Goal: Task Accomplishment & Management: Manage account settings

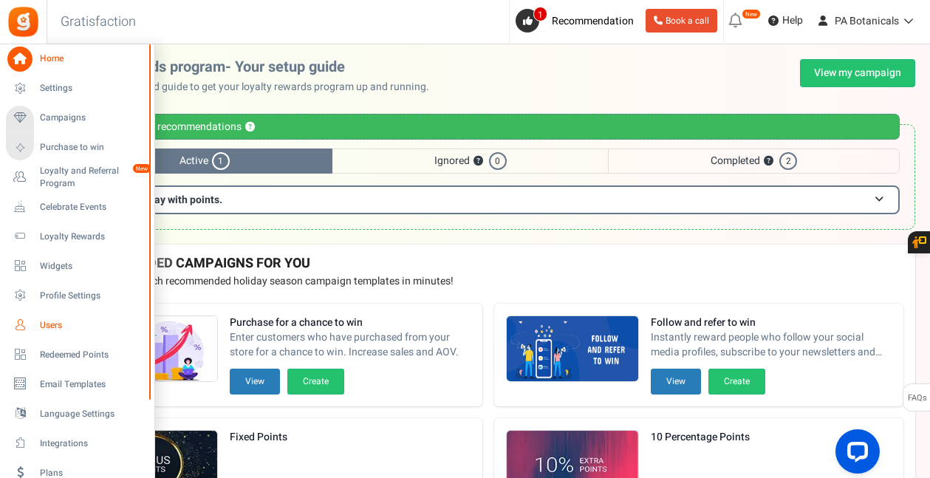
click at [46, 324] on span "Users" at bounding box center [91, 325] width 103 height 13
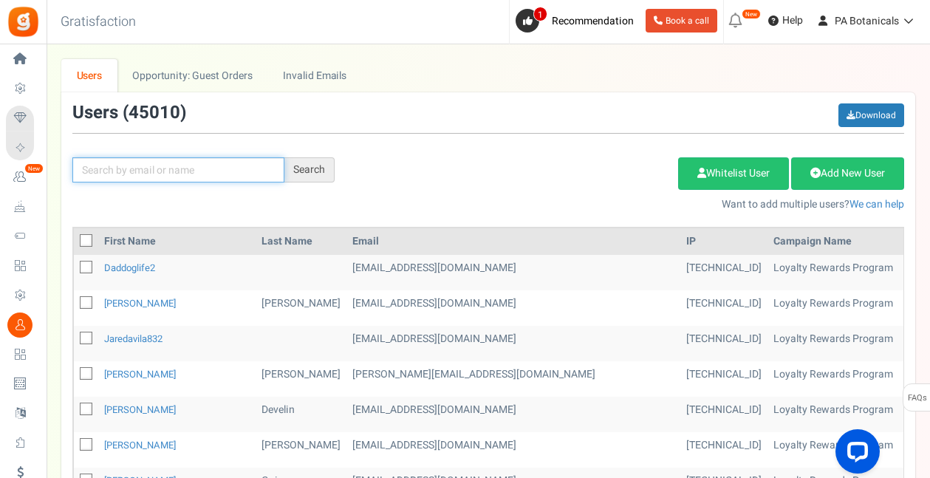
click at [216, 170] on input "text" at bounding box center [178, 169] width 212 height 25
type input "bruceandar"
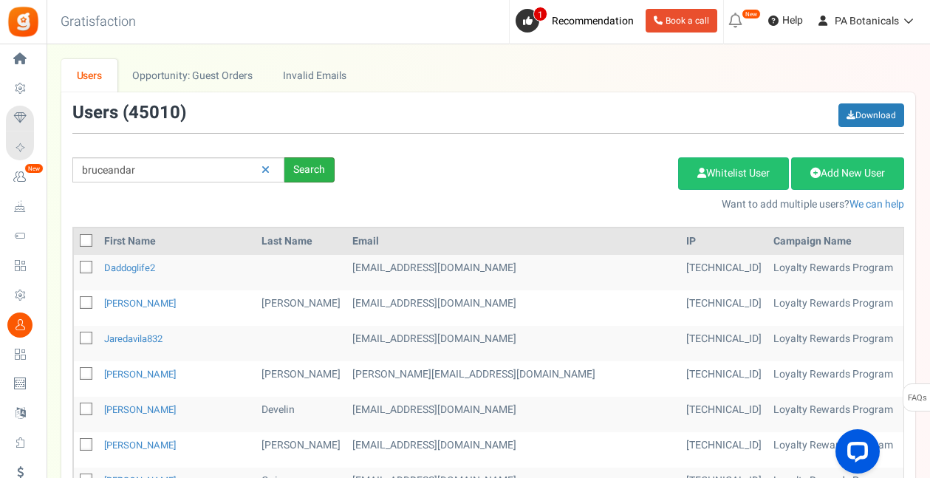
click at [310, 177] on div "Search" at bounding box center [309, 169] width 50 height 25
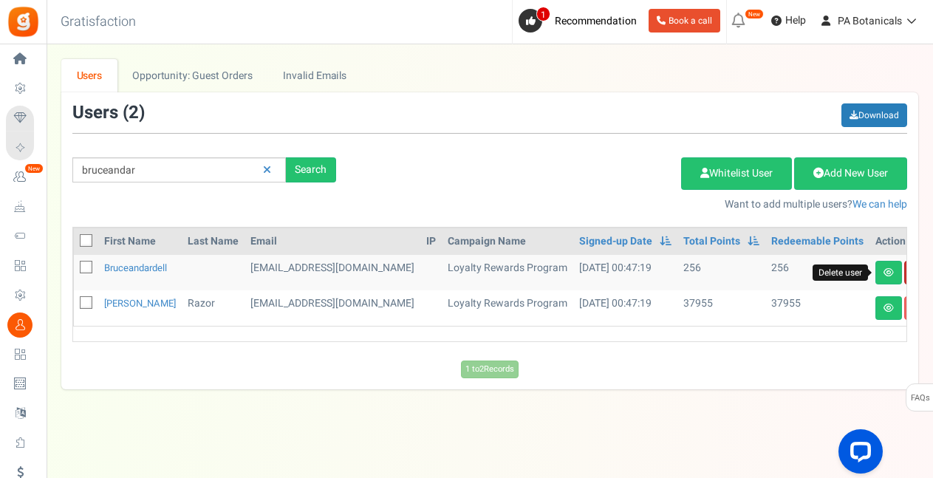
click at [912, 276] on icon at bounding box center [916, 272] width 8 height 9
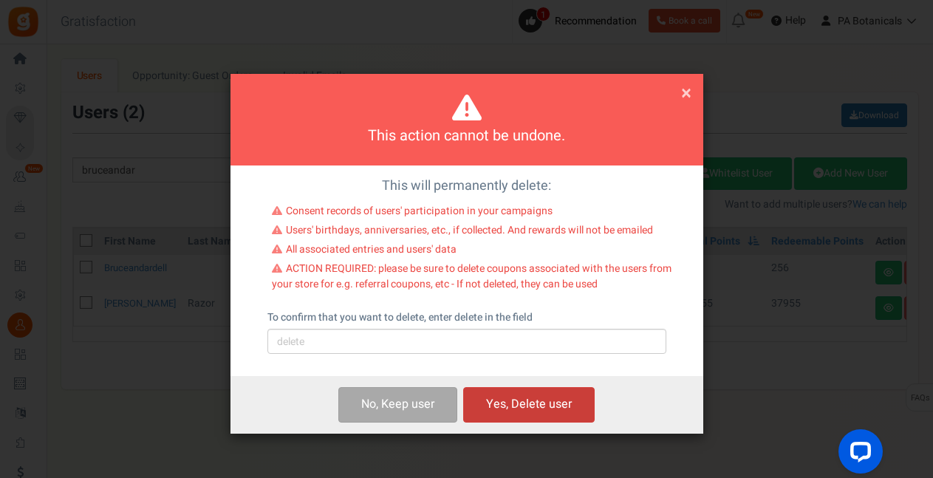
click at [520, 395] on button "Yes, Delete user" at bounding box center [528, 404] width 131 height 35
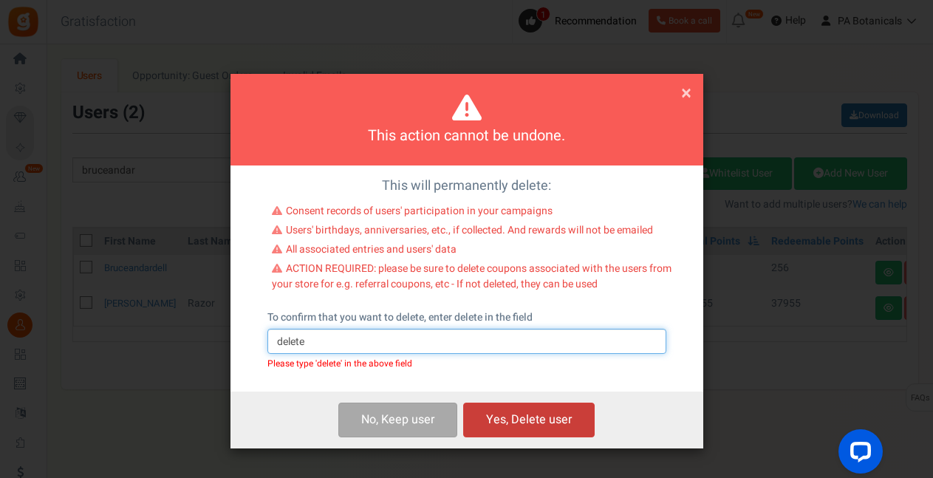
type input "delete"
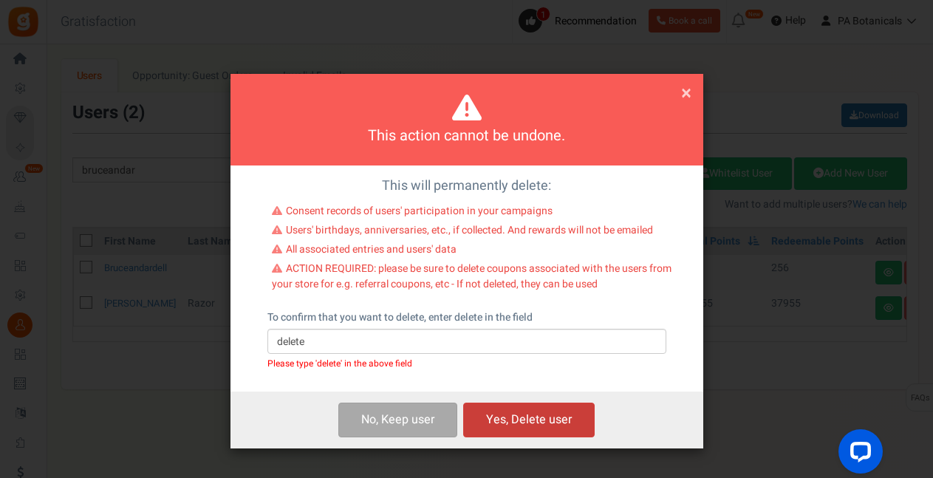
click at [523, 416] on button "Yes, Delete user" at bounding box center [528, 420] width 131 height 35
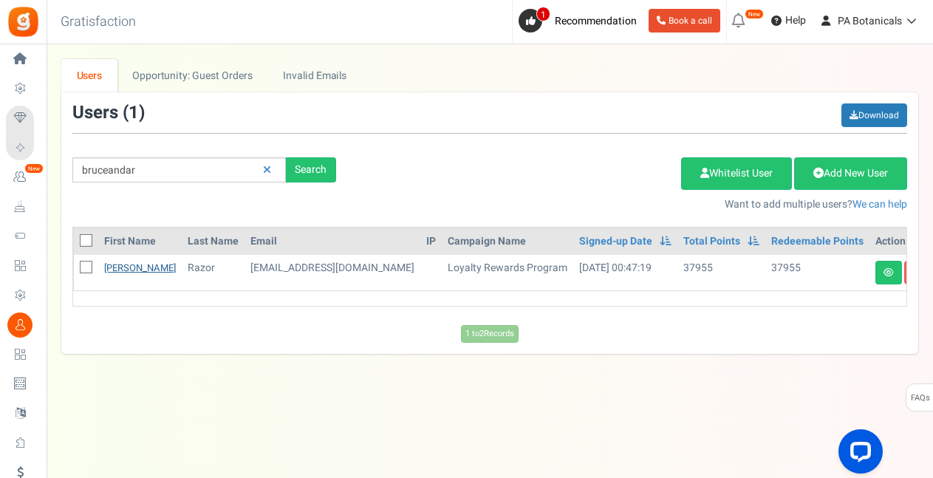
click at [117, 272] on link "[PERSON_NAME]" at bounding box center [140, 268] width 72 height 14
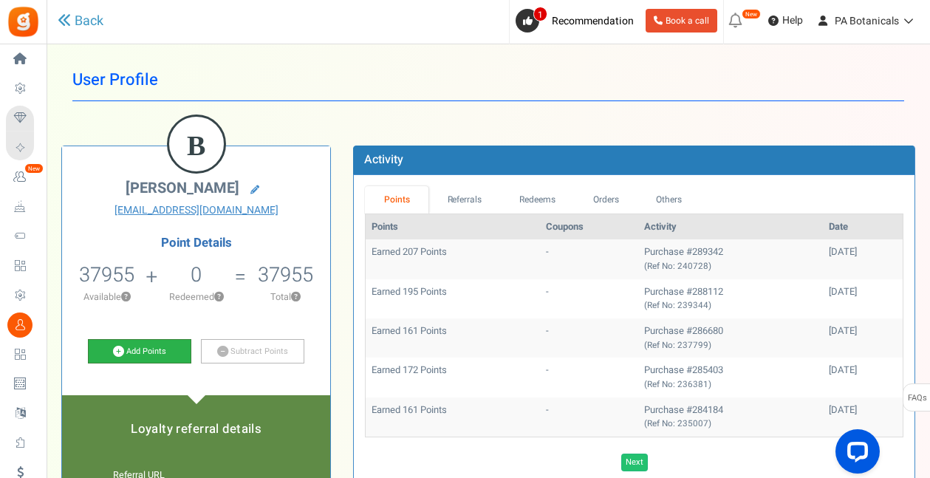
click at [148, 355] on link "Add Points" at bounding box center [139, 351] width 103 height 25
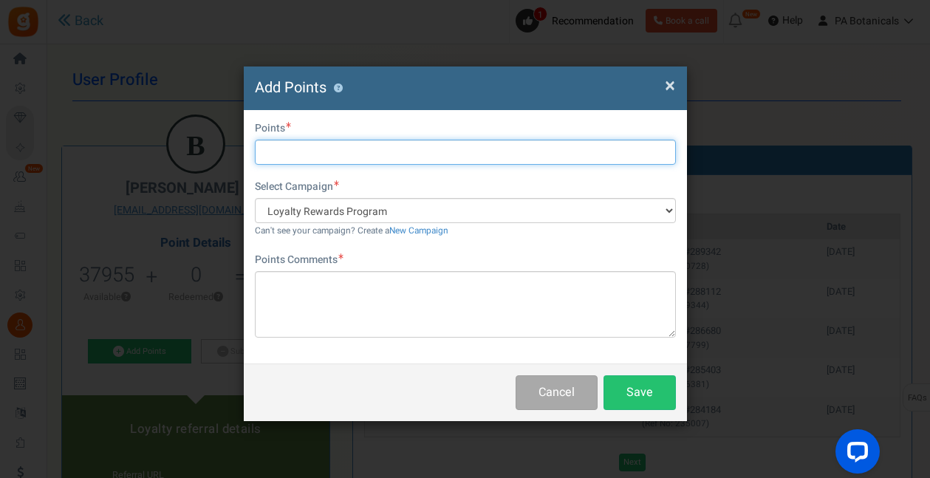
click at [352, 157] on input "text" at bounding box center [465, 152] width 421 height 25
type input "265"
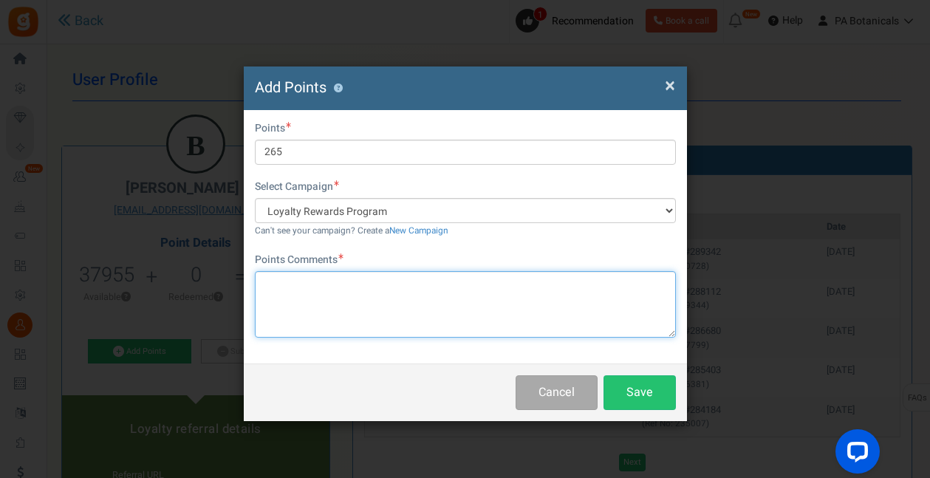
click at [366, 290] on textarea at bounding box center [465, 304] width 421 height 66
type textarea "B"
type textarea "[PERSON_NAME]"
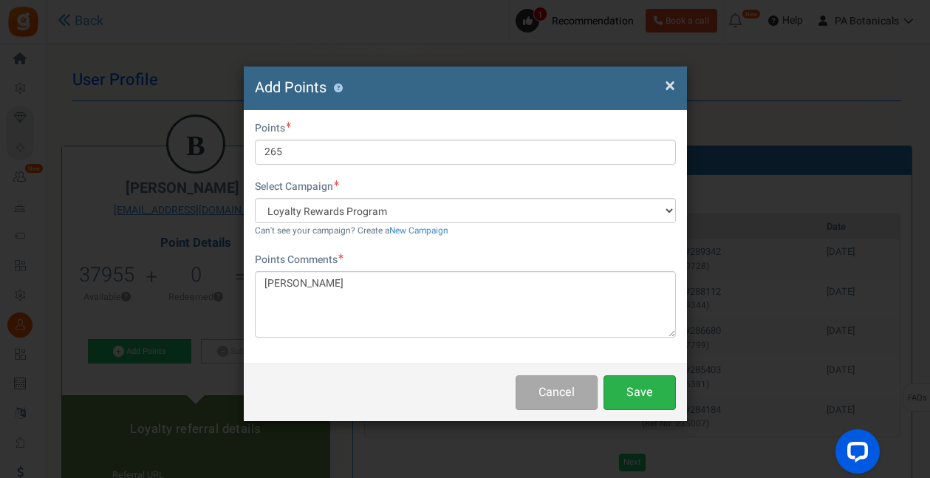
click at [644, 396] on button "Save" at bounding box center [640, 392] width 72 height 35
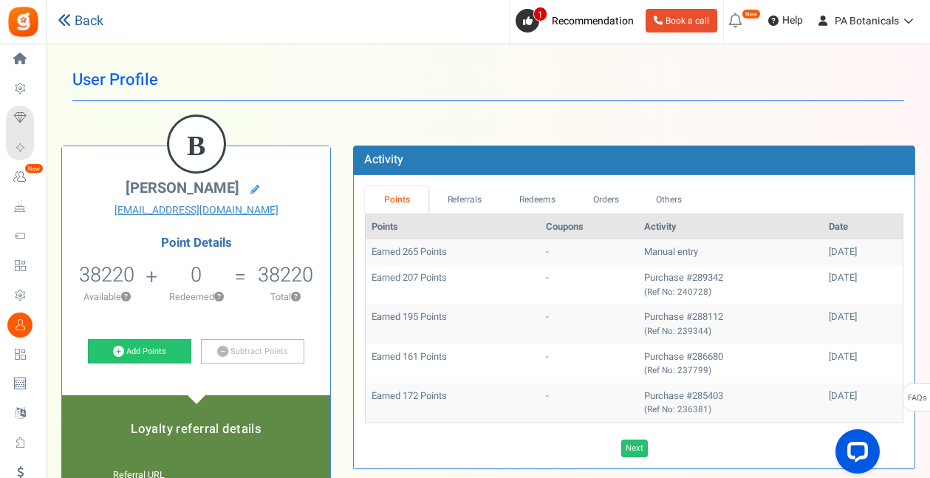
click at [66, 29] on link "Back" at bounding box center [81, 21] width 46 height 19
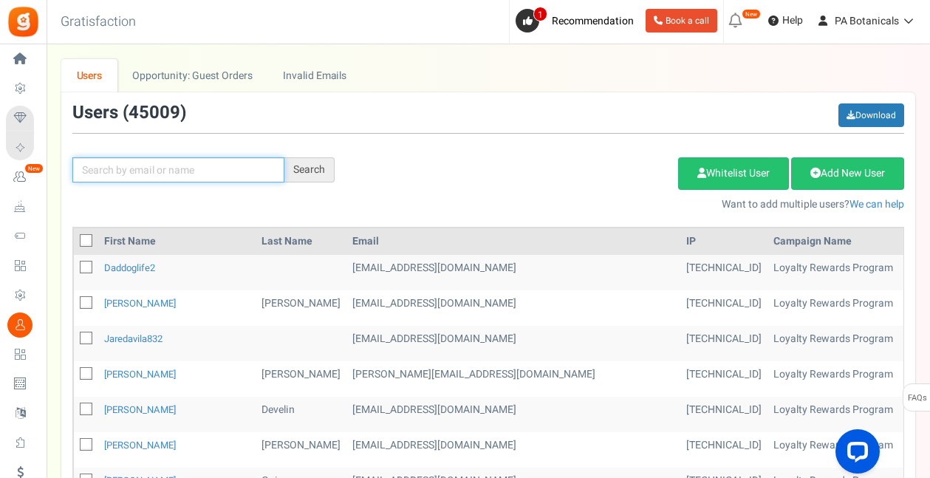
click at [164, 171] on input "text" at bounding box center [178, 169] width 212 height 25
type input "bruceandardel"
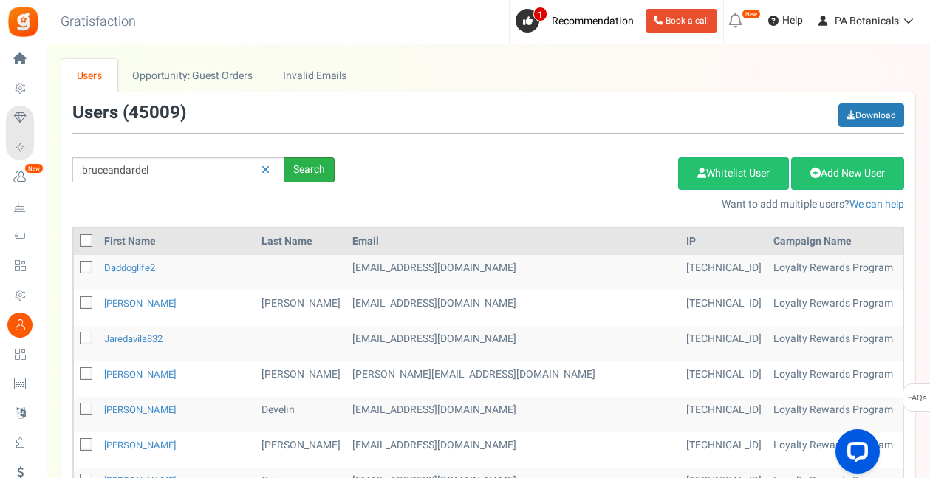
click at [312, 174] on div "Search" at bounding box center [309, 169] width 50 height 25
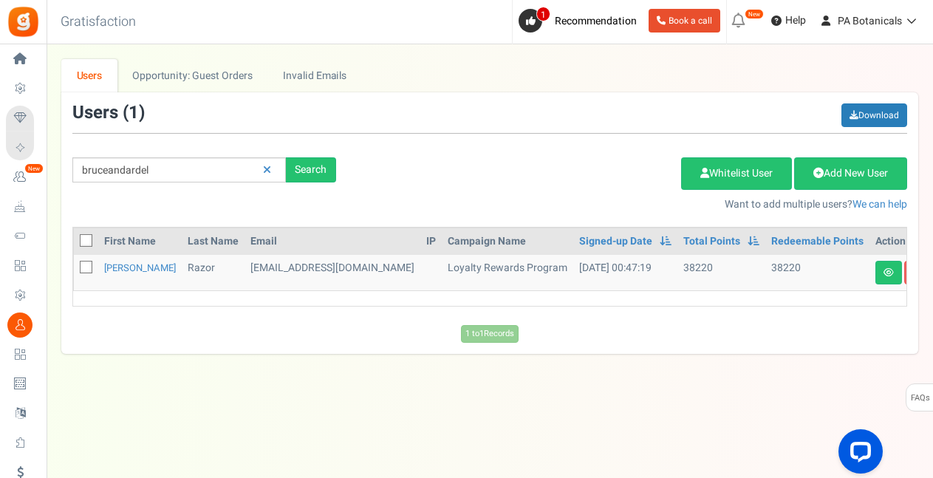
click at [88, 267] on icon at bounding box center [87, 268] width 10 height 10
click at [75, 267] on input "checkbox" at bounding box center [70, 269] width 10 height 10
checkbox input "true"
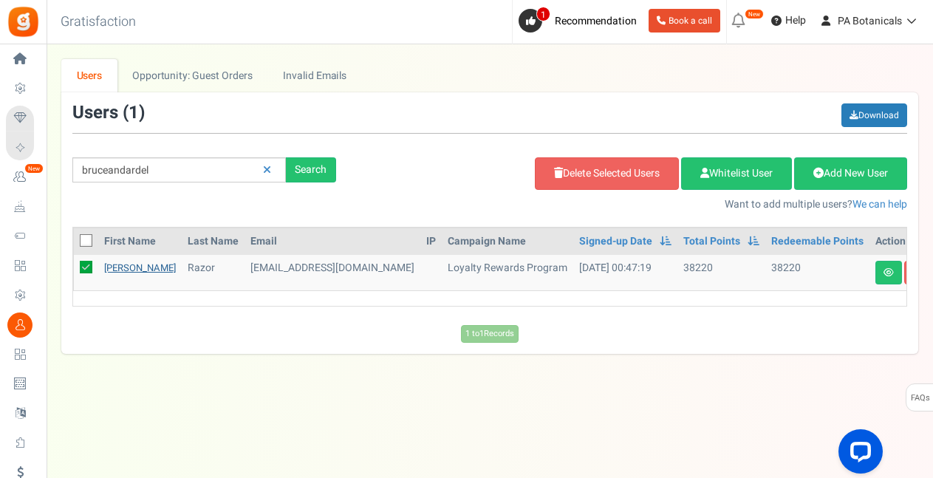
click at [123, 268] on link "[PERSON_NAME]" at bounding box center [140, 268] width 72 height 14
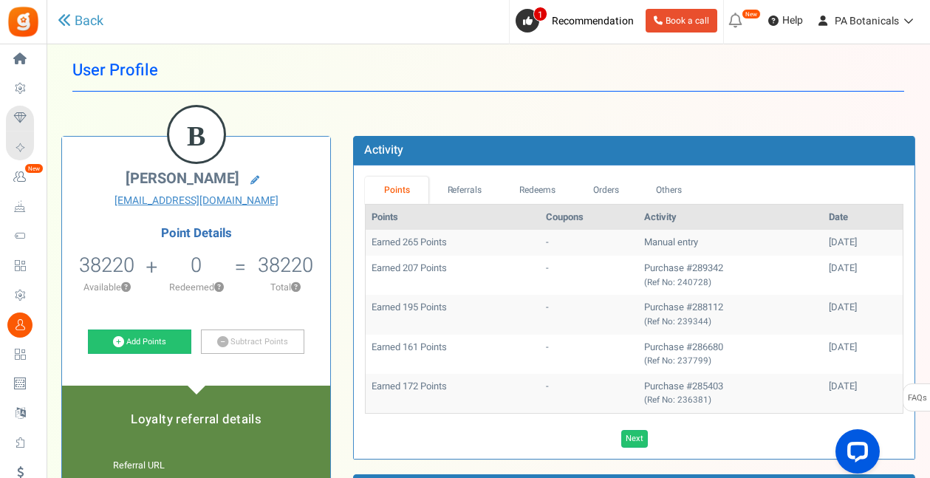
scroll to position [12, 0]
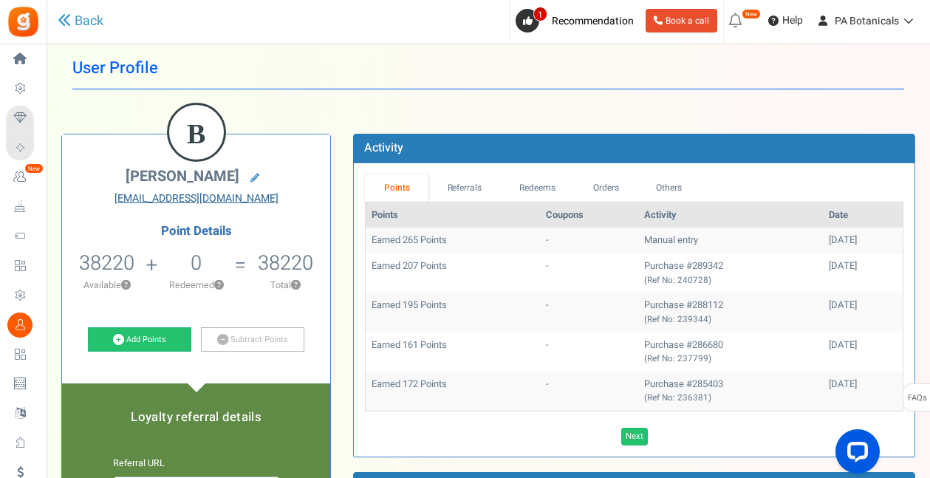
click at [168, 196] on link "[EMAIL_ADDRESS][DOMAIN_NAME]" at bounding box center [196, 198] width 246 height 15
click at [703, 111] on div "User Profile Back B [PERSON_NAME] [EMAIL_ADDRESS][DOMAIN_NAME] Point Details 38…" at bounding box center [488, 467] width 854 height 841
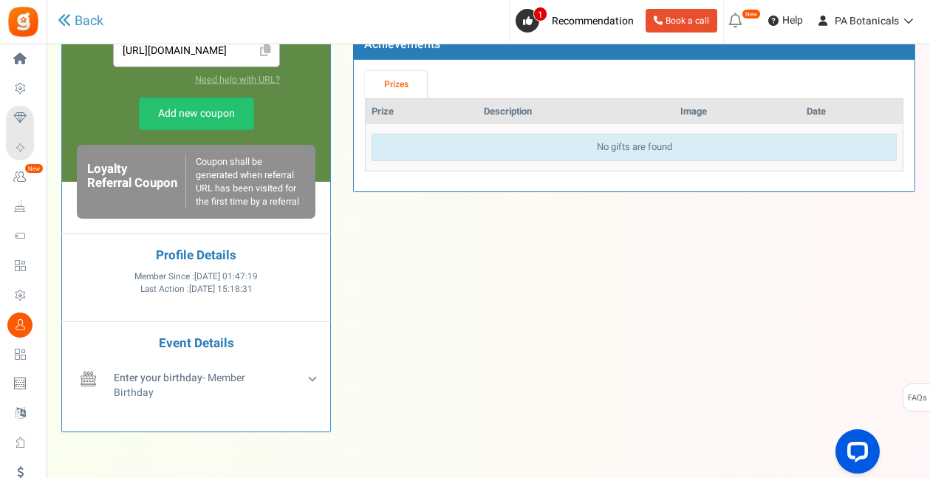
scroll to position [451, 0]
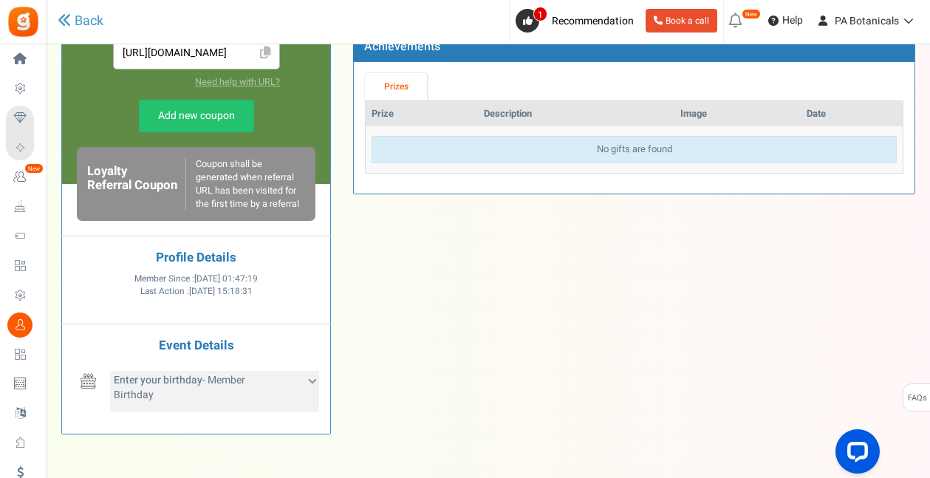
click at [309, 381] on div "Enter your birthday - Member Birthday" at bounding box center [214, 391] width 209 height 41
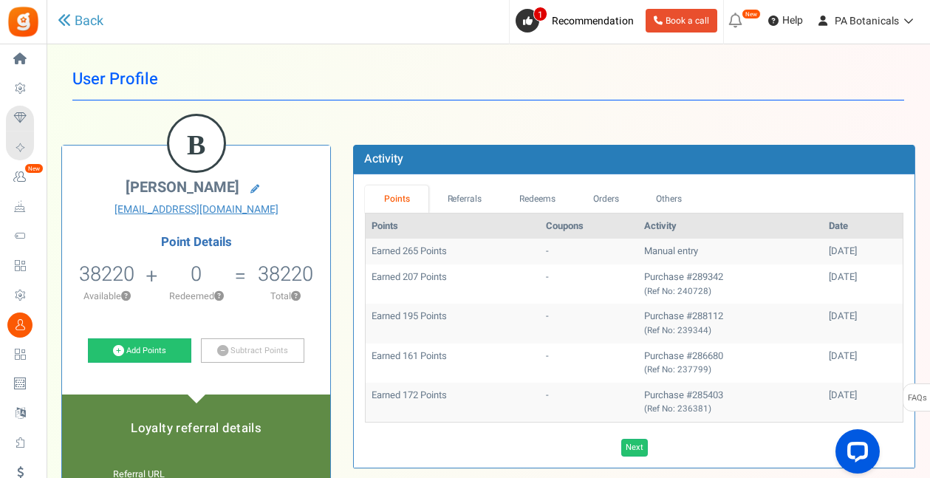
scroll to position [1, 0]
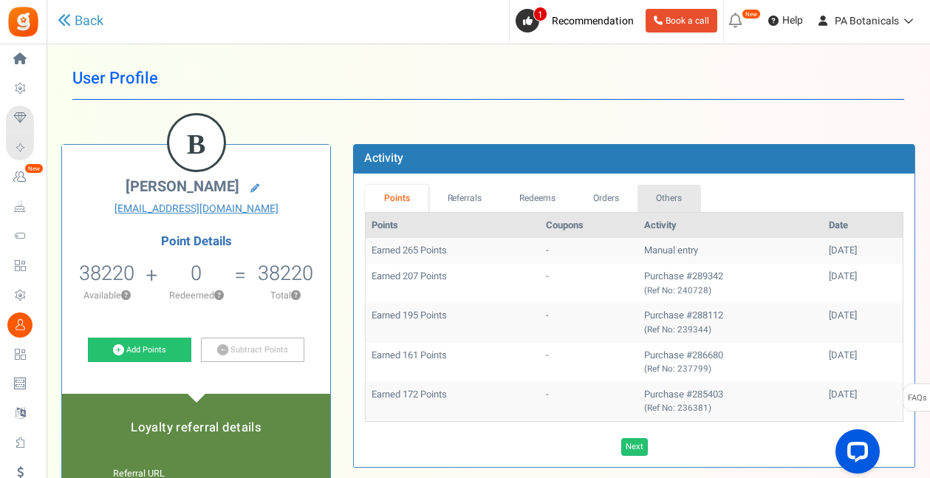
click at [659, 188] on link "Others" at bounding box center [669, 198] width 64 height 27
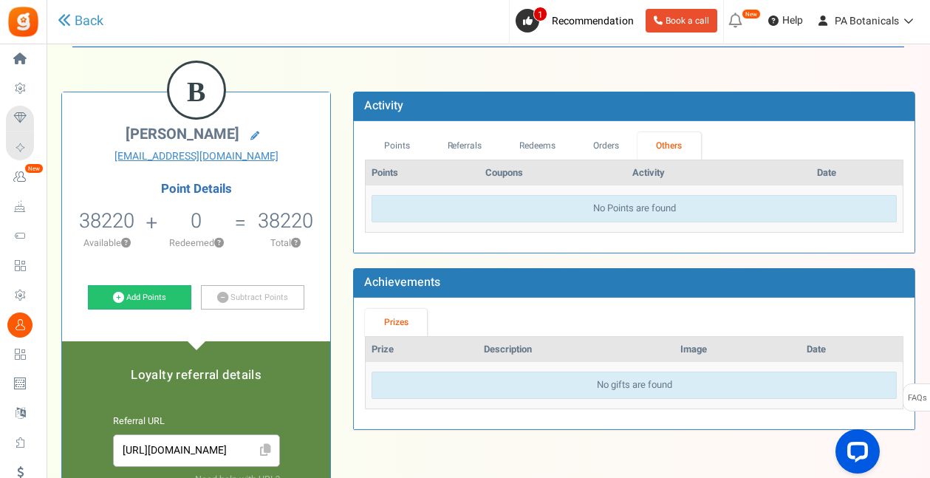
scroll to position [52, 0]
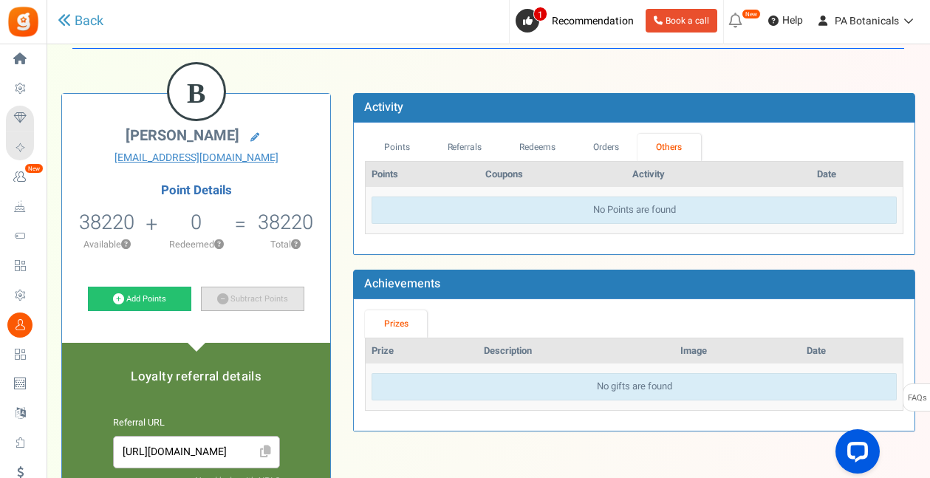
click at [230, 299] on link "Subtract Points" at bounding box center [252, 299] width 103 height 25
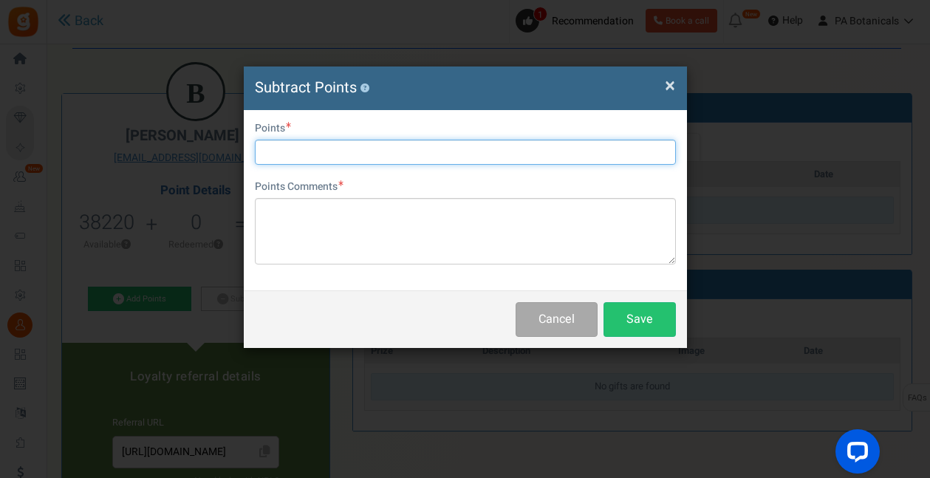
click at [326, 147] on input "text" at bounding box center [465, 152] width 421 height 25
type input "5000"
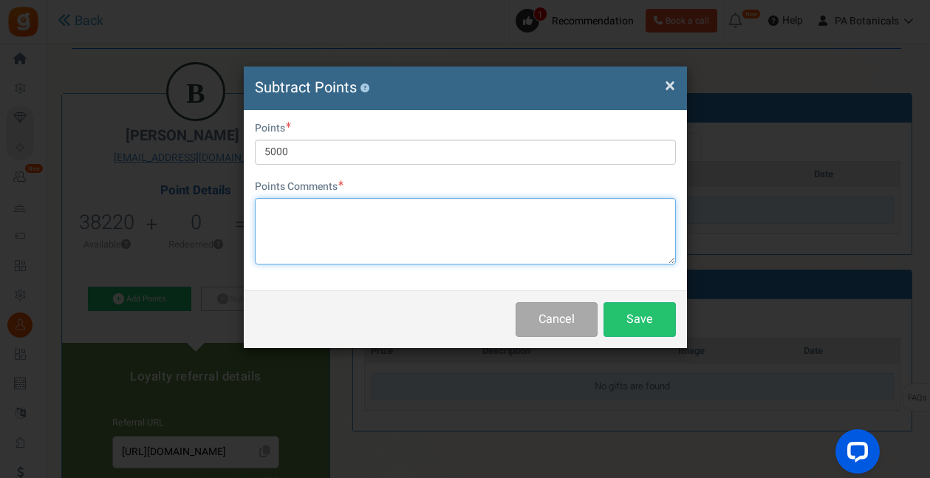
click at [354, 228] on textarea at bounding box center [465, 231] width 421 height 66
type textarea "35% off AH"
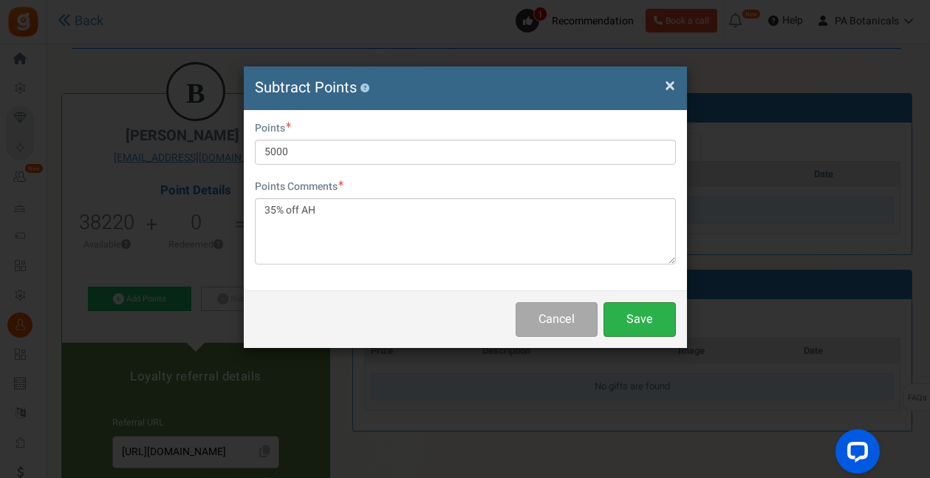
click at [639, 318] on button "Save" at bounding box center [640, 319] width 72 height 35
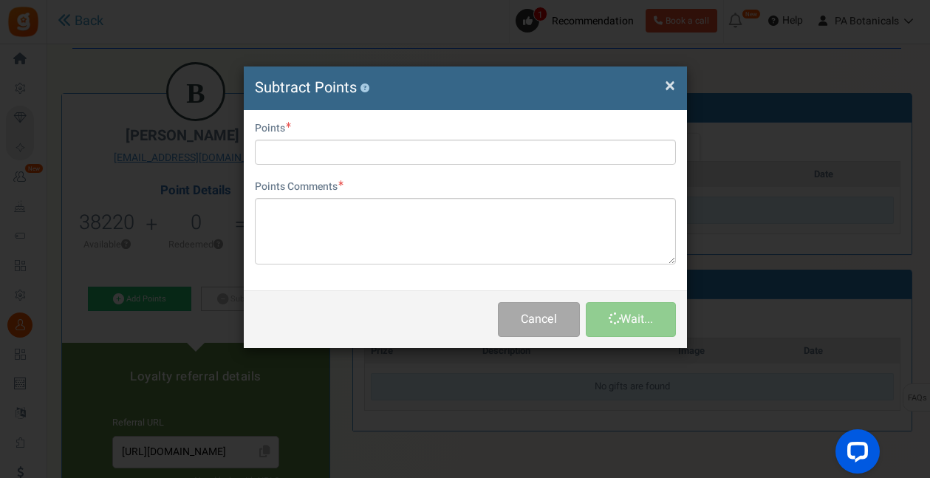
scroll to position [0, 0]
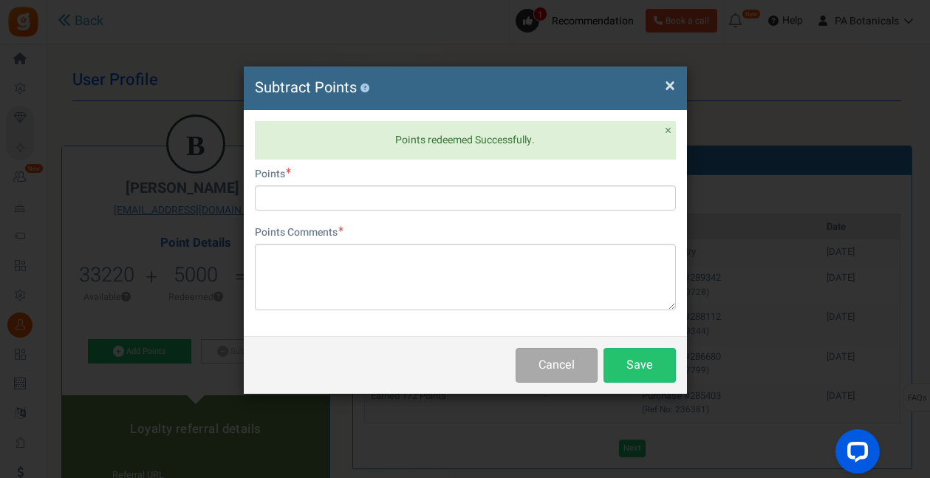
click at [666, 92] on span "×" at bounding box center [670, 86] width 10 height 28
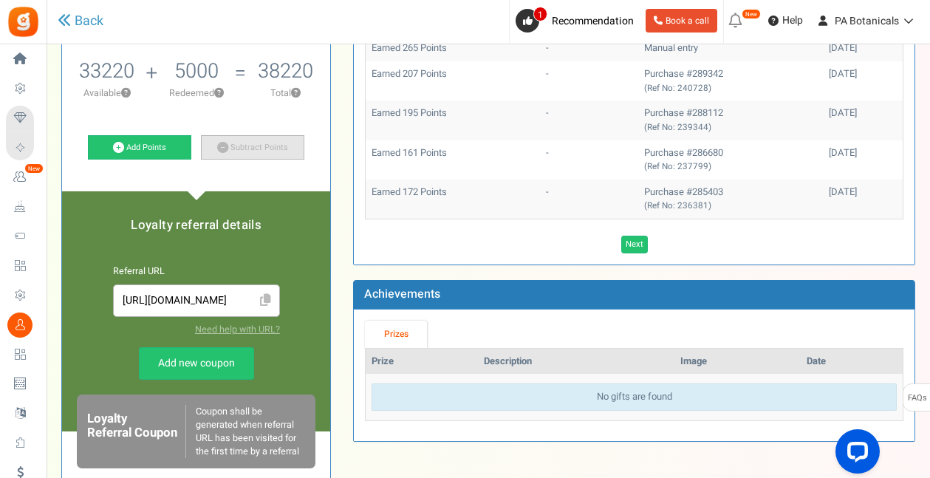
scroll to position [205, 0]
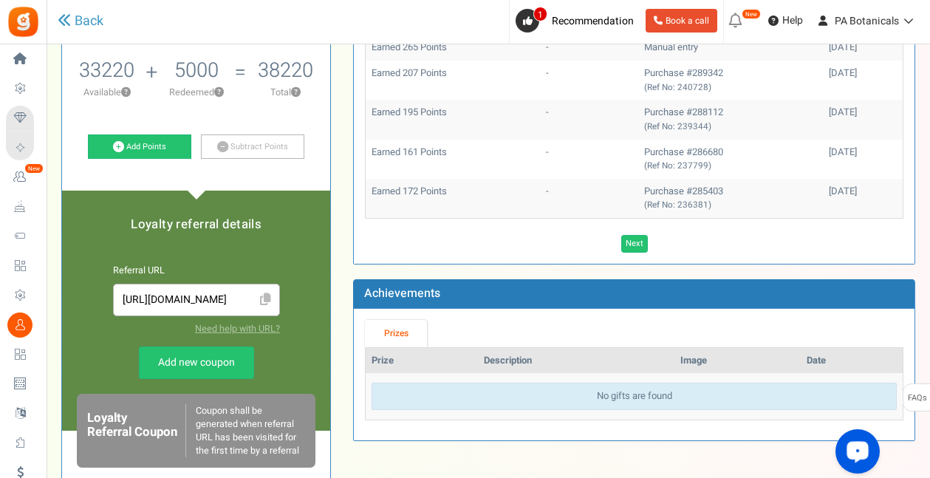
click at [859, 455] on icon "Open LiveChat chat widget" at bounding box center [858, 451] width 14 height 10
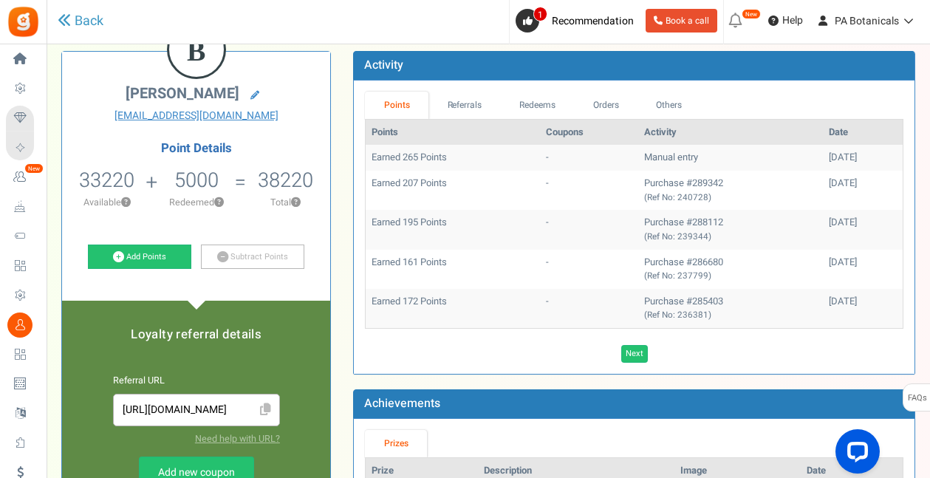
scroll to position [0, 0]
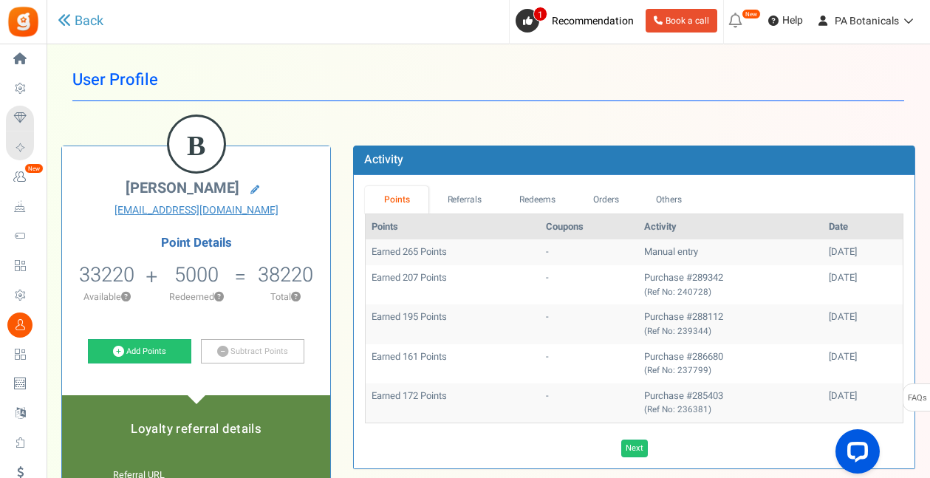
click at [78, 31] on div "Back" at bounding box center [221, 21] width 326 height 43
click at [74, 20] on link "Back" at bounding box center [81, 21] width 46 height 19
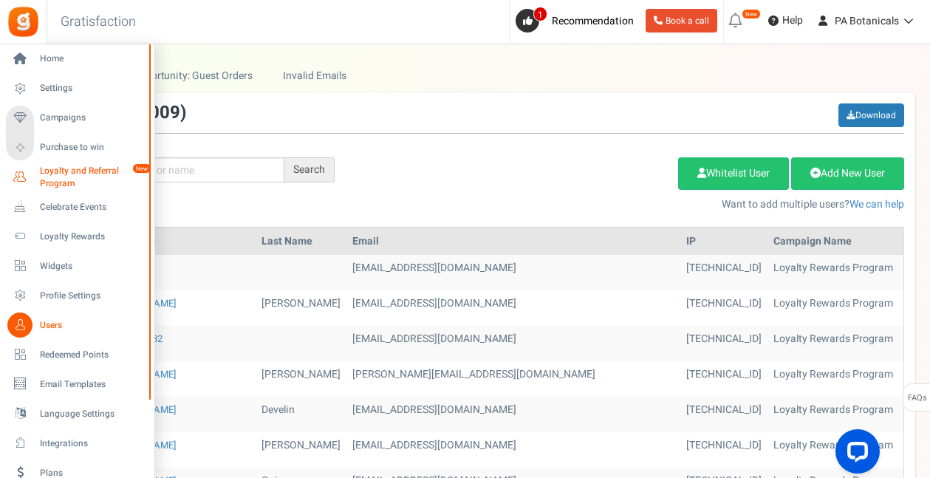
click at [48, 182] on span "Loyalty and Referral Program" at bounding box center [94, 177] width 108 height 25
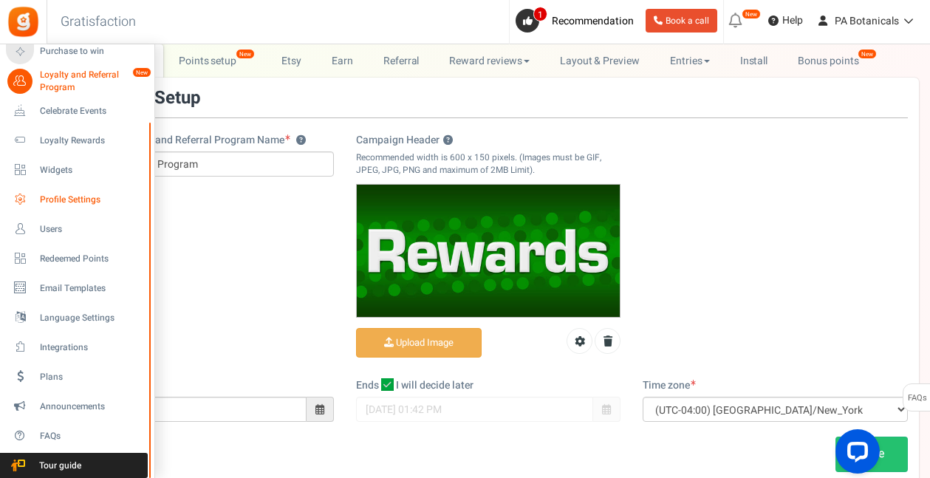
scroll to position [65, 0]
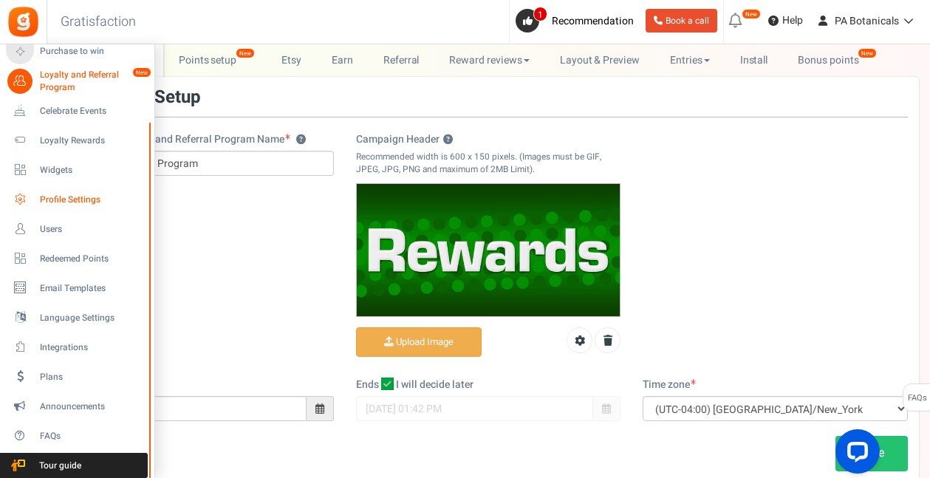
click at [69, 284] on span "Email Templates" at bounding box center [91, 288] width 103 height 13
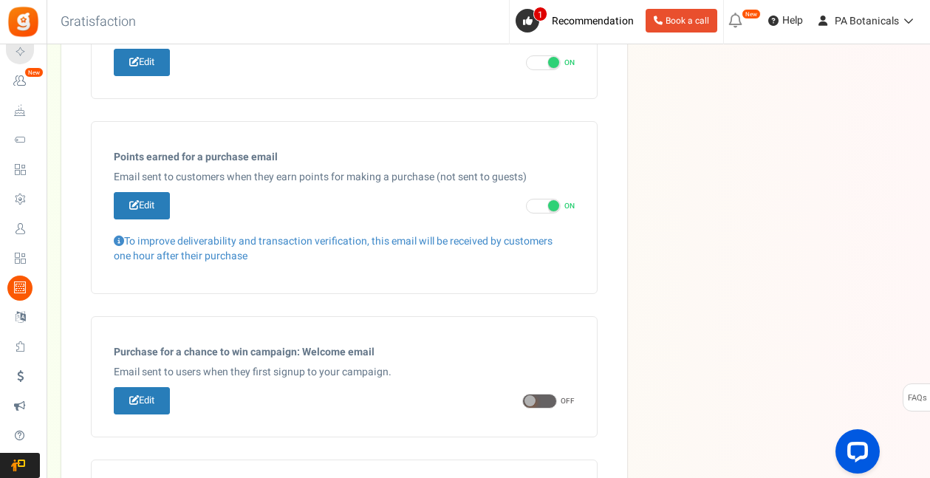
scroll to position [496, 0]
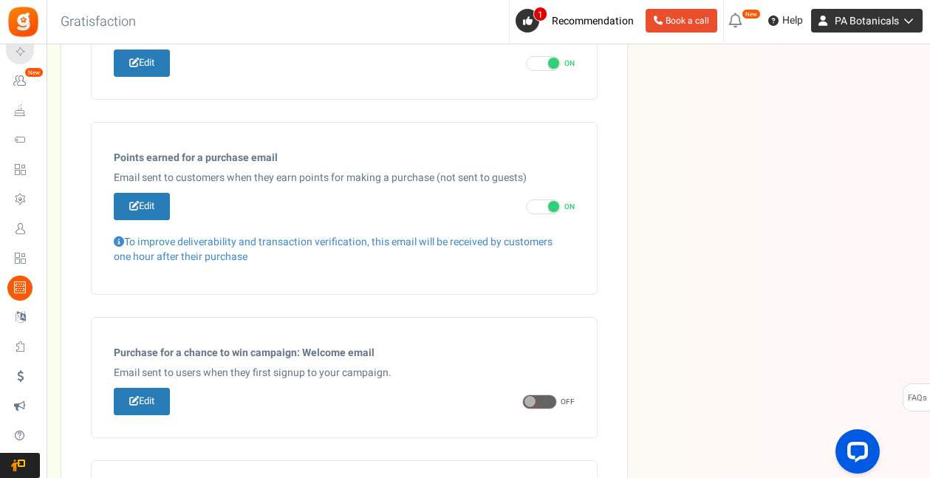
click at [855, 19] on span "PA Botanicals" at bounding box center [867, 21] width 64 height 16
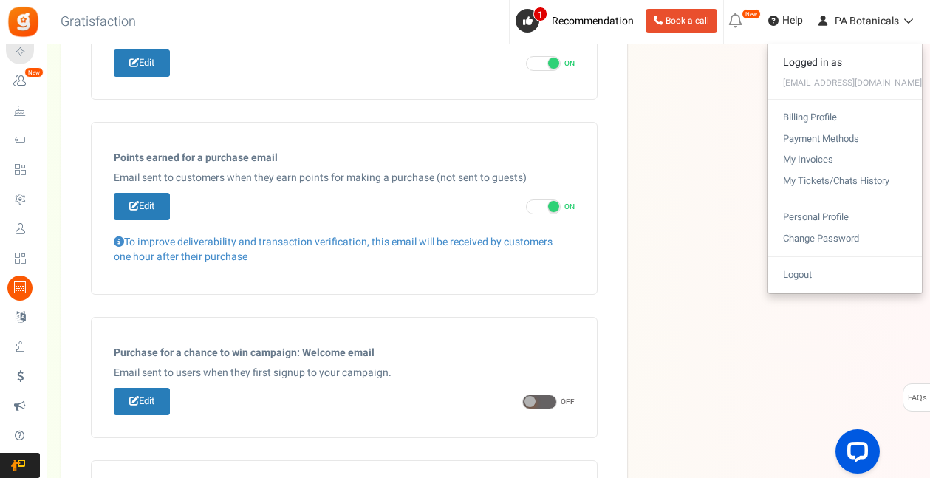
click at [750, 189] on div "Email Templates In this section you can setup email content which will be trigg…" at bounding box center [488, 170] width 854 height 1214
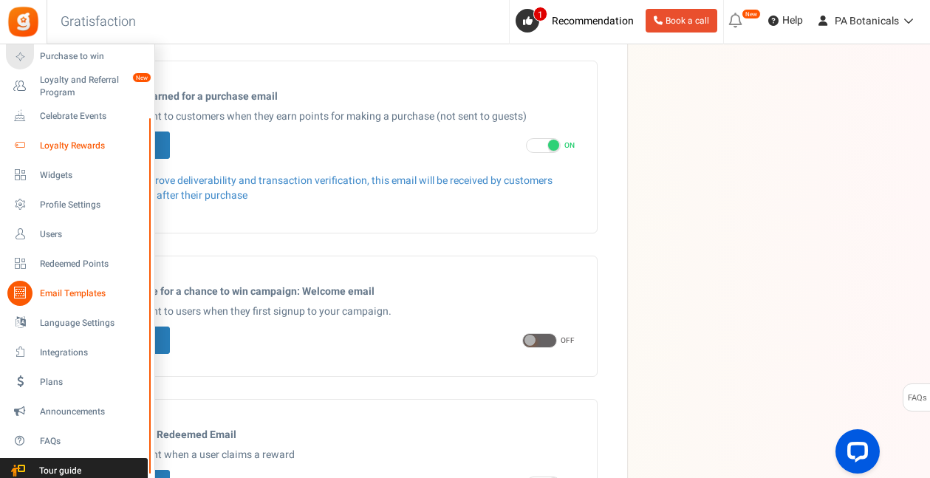
scroll to position [574, 0]
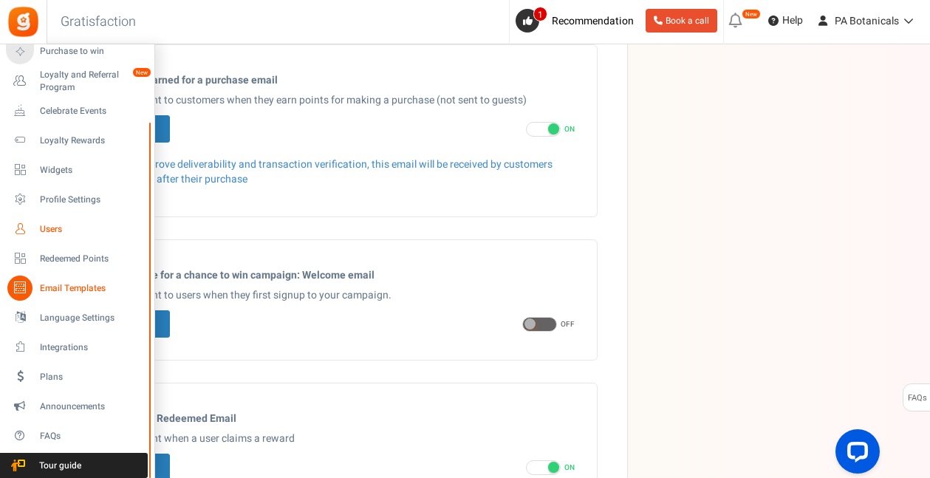
click at [57, 228] on span "Users" at bounding box center [91, 229] width 103 height 13
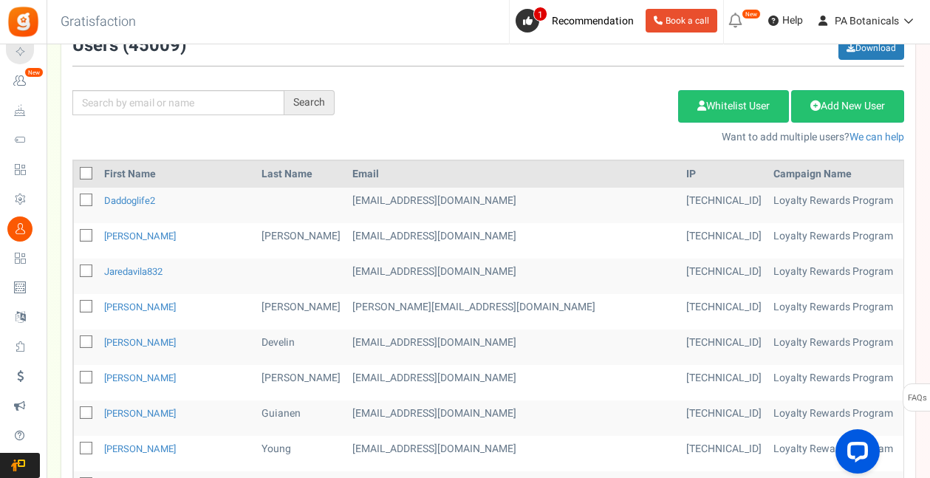
scroll to position [68, 0]
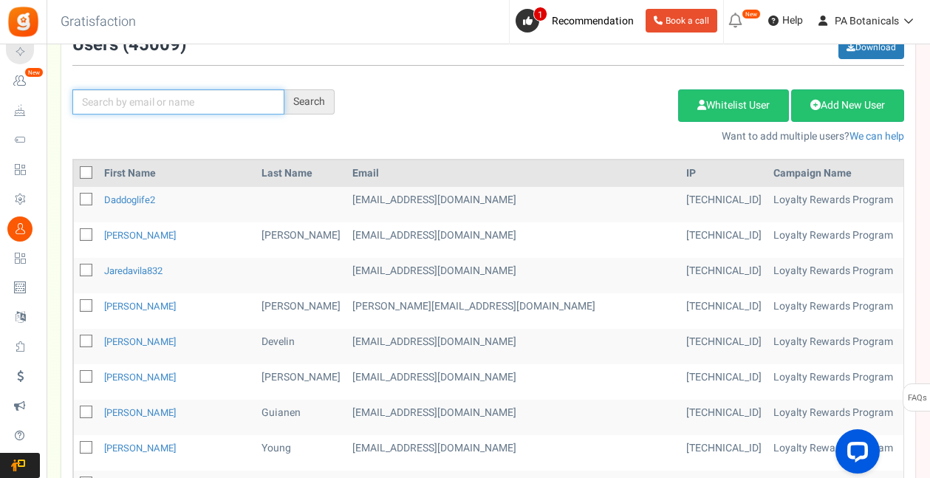
click at [182, 108] on input "text" at bounding box center [178, 101] width 212 height 25
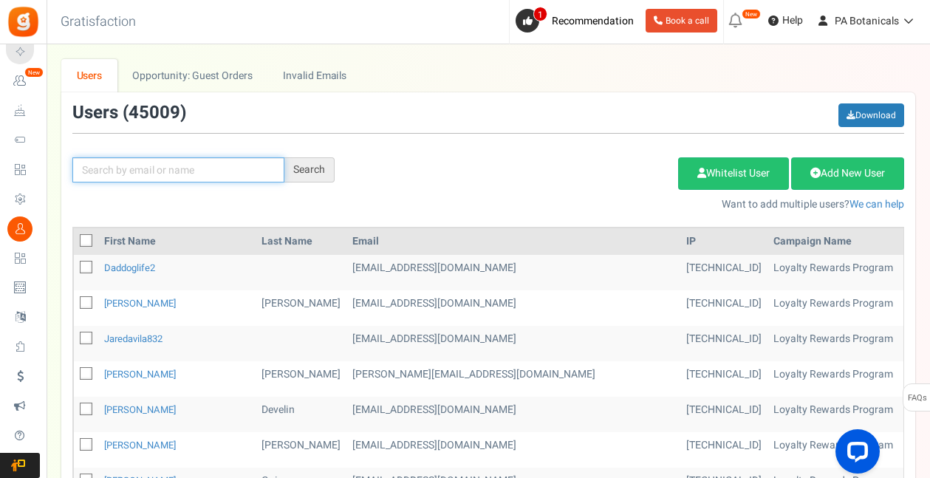
scroll to position [0, 0]
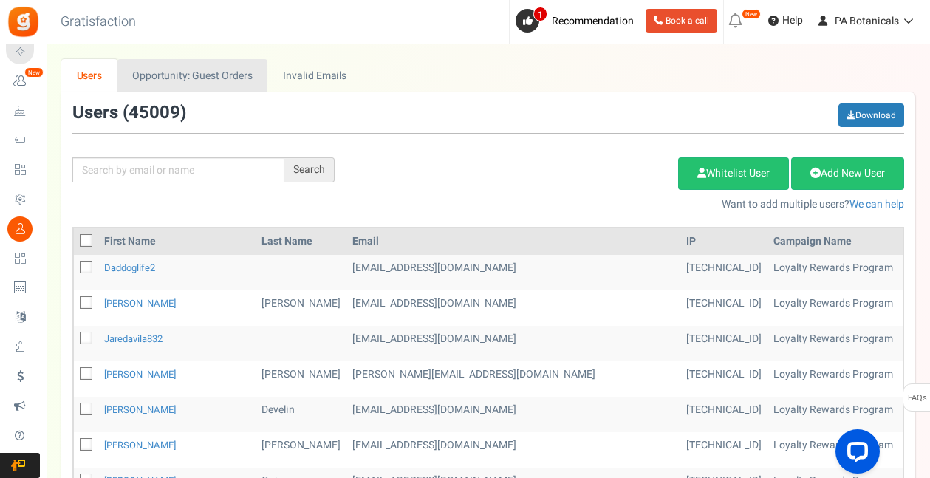
click at [157, 81] on link "Opportunity: Guest Orders" at bounding box center [192, 75] width 150 height 33
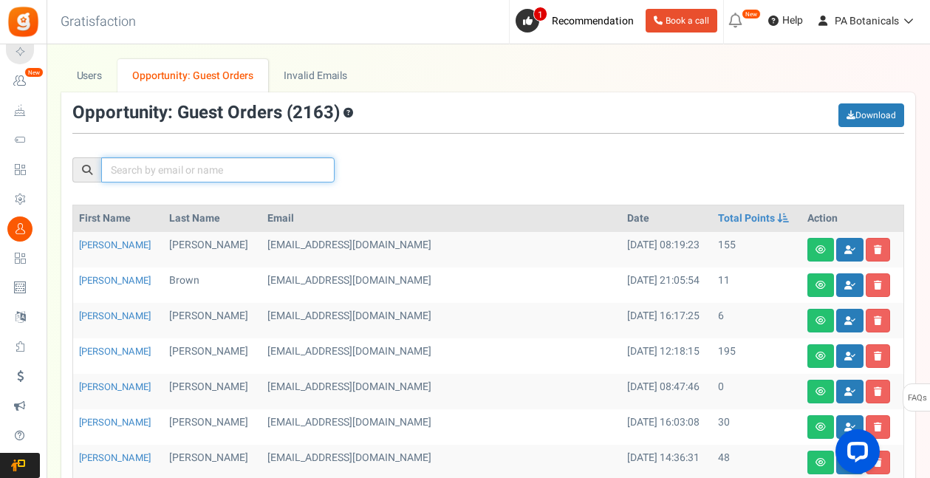
click at [213, 164] on input "text" at bounding box center [217, 169] width 233 height 25
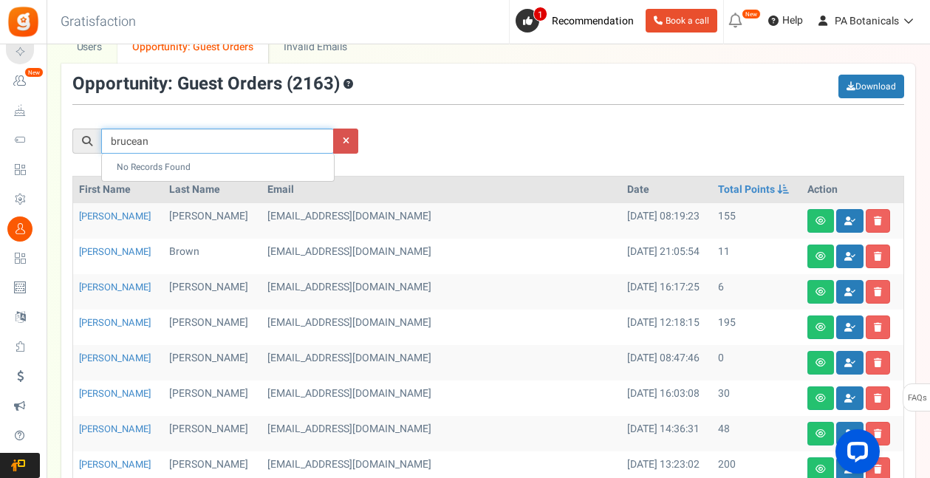
scroll to position [30, 0]
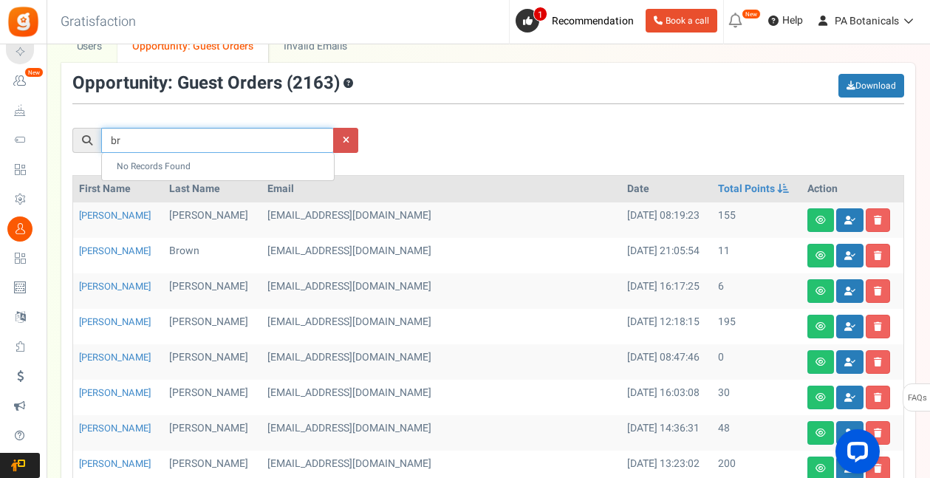
type input "b"
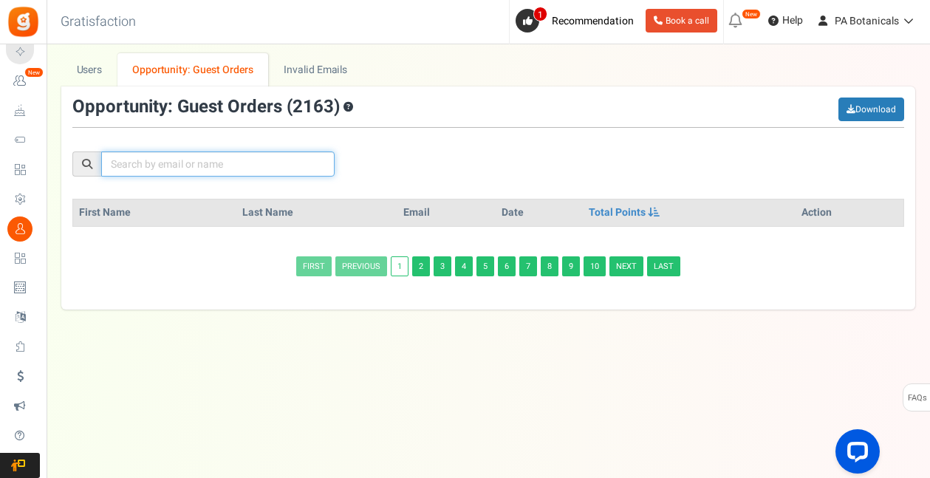
scroll to position [0, 0]
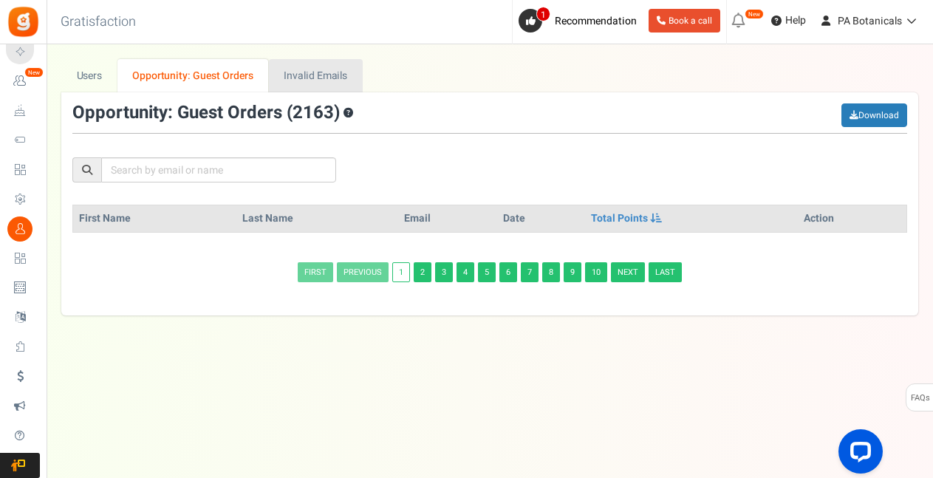
click at [328, 70] on link "Invalid Emails" at bounding box center [316, 75] width 94 height 33
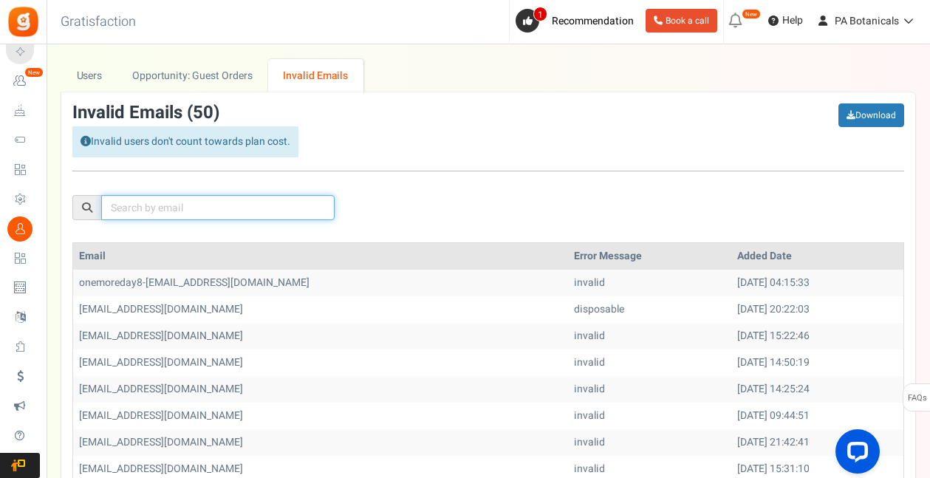
click at [200, 206] on input "text" at bounding box center [217, 207] width 233 height 25
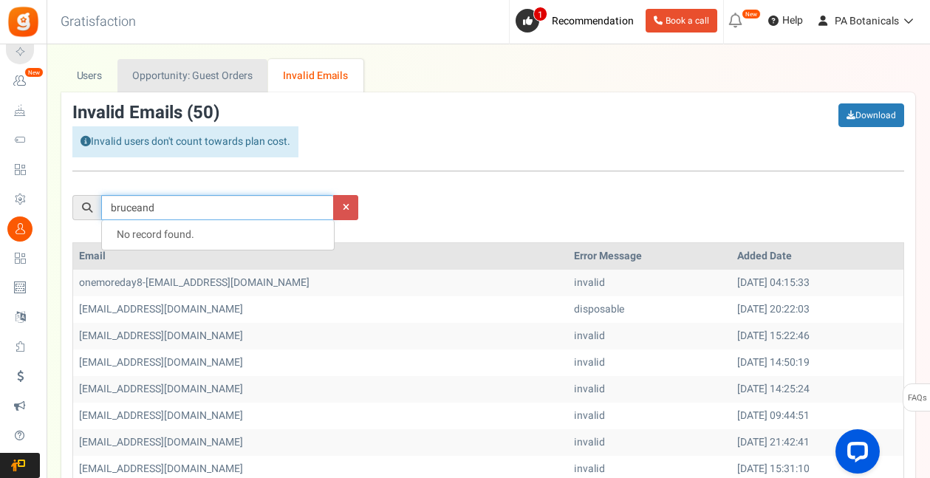
type input "bruceand"
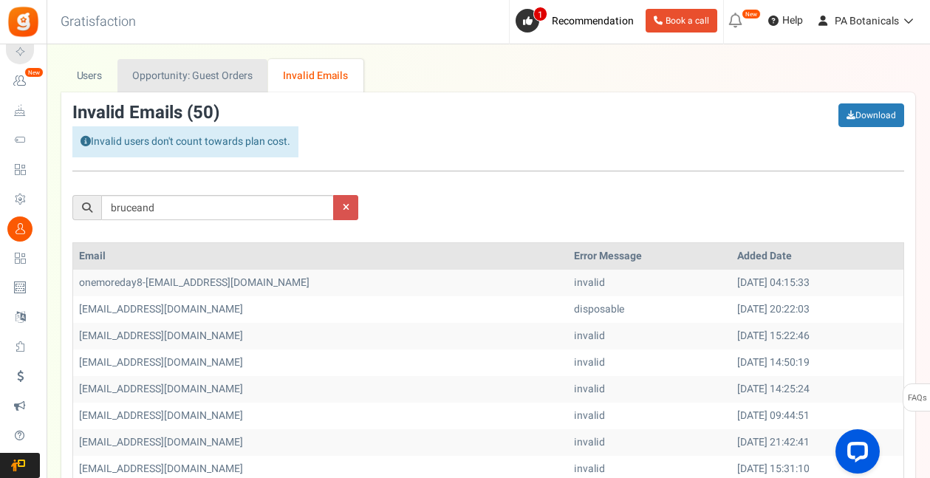
click at [174, 75] on link "Opportunity: Guest Orders" at bounding box center [192, 75] width 150 height 33
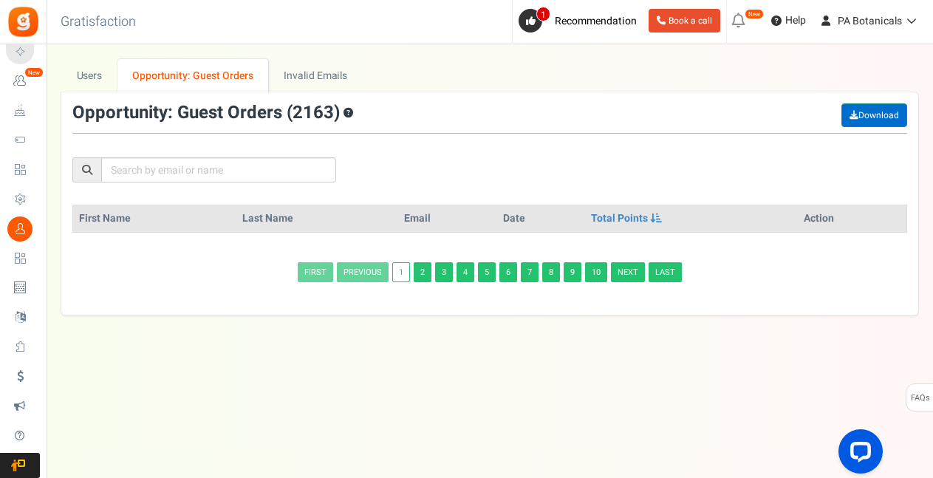
click at [886, 114] on link "Download" at bounding box center [874, 115] width 66 height 24
click at [89, 75] on link "Users" at bounding box center [89, 75] width 56 height 33
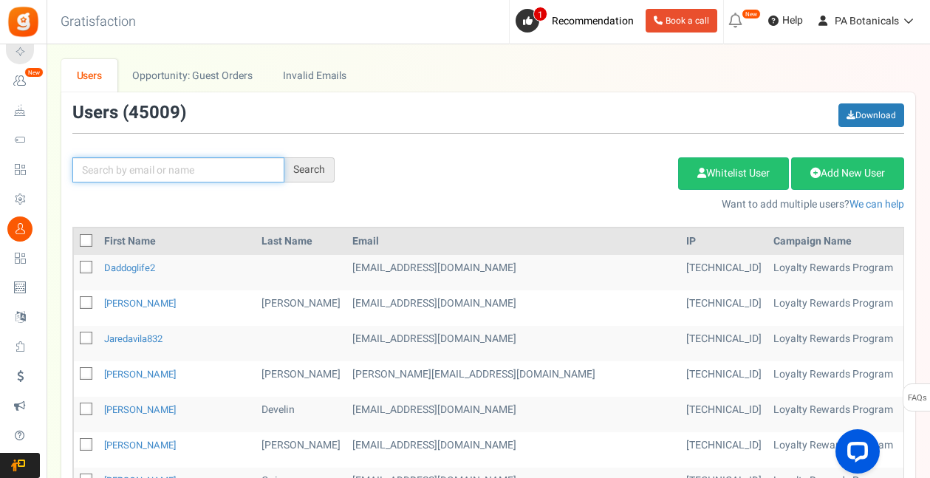
click at [211, 176] on input "text" at bounding box center [178, 169] width 212 height 25
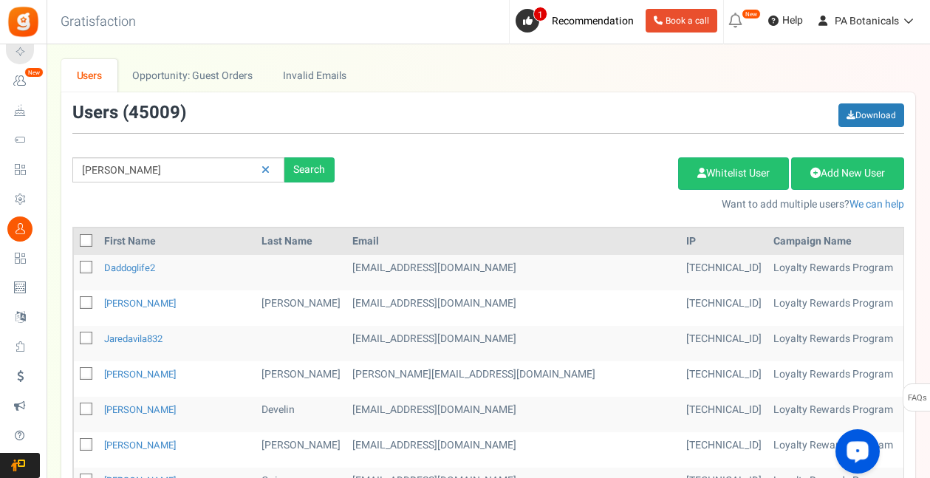
click at [849, 451] on div "Open LiveChat chat widget" at bounding box center [857, 450] width 25 height 25
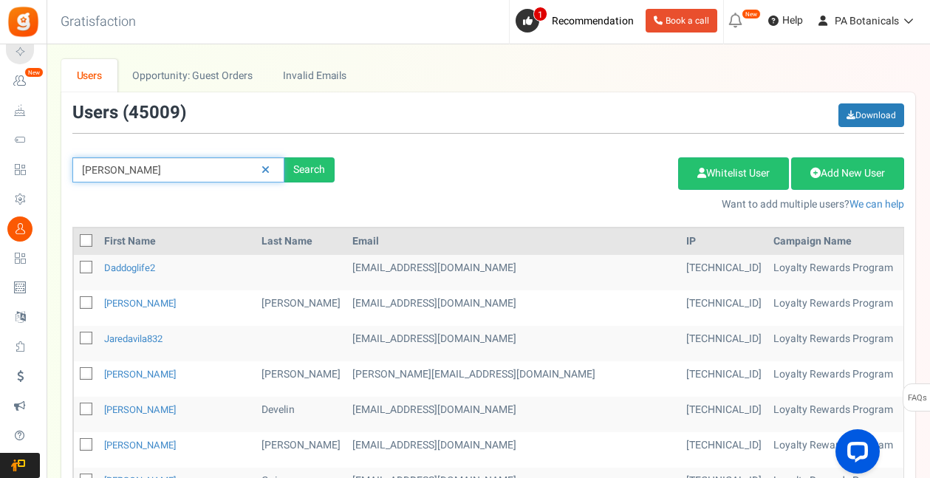
click at [204, 168] on input "[PERSON_NAME]" at bounding box center [178, 169] width 212 height 25
type input "bruceandardell"
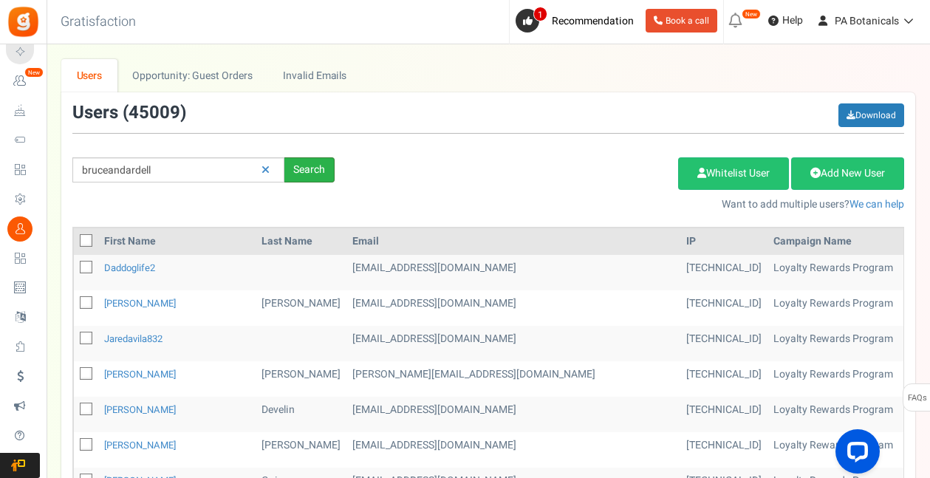
click at [310, 160] on div "Search" at bounding box center [309, 169] width 50 height 25
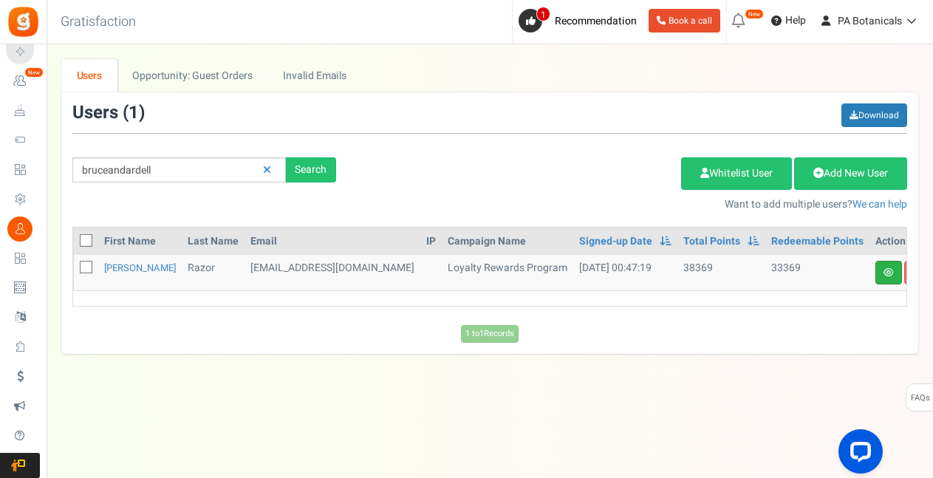
click at [875, 276] on link at bounding box center [888, 273] width 27 height 24
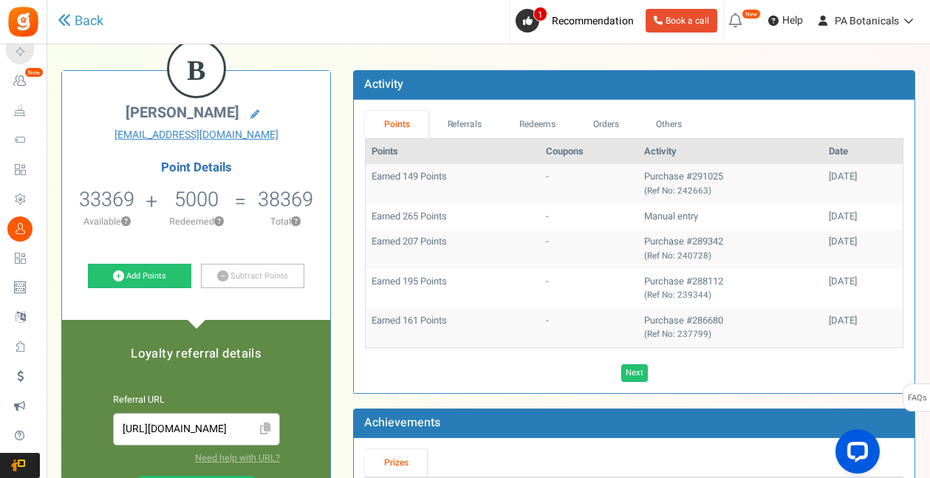
scroll to position [77, 0]
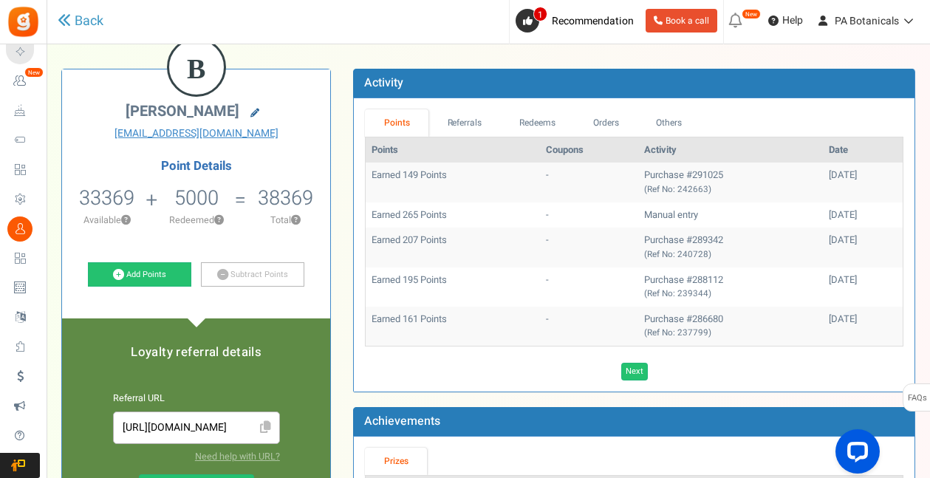
click at [250, 116] on icon at bounding box center [254, 113] width 9 height 9
type input "[PERSON_NAME]"
type input "Razor"
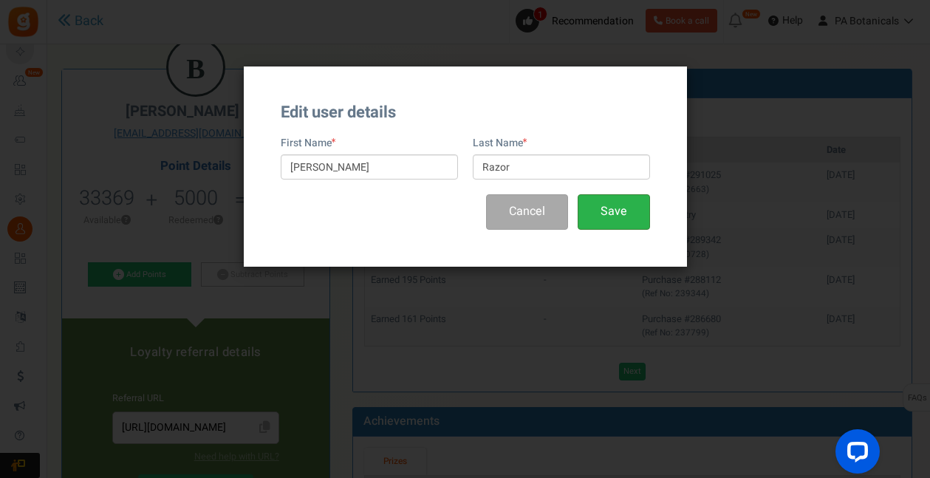
click at [614, 223] on button "Save" at bounding box center [614, 211] width 72 height 35
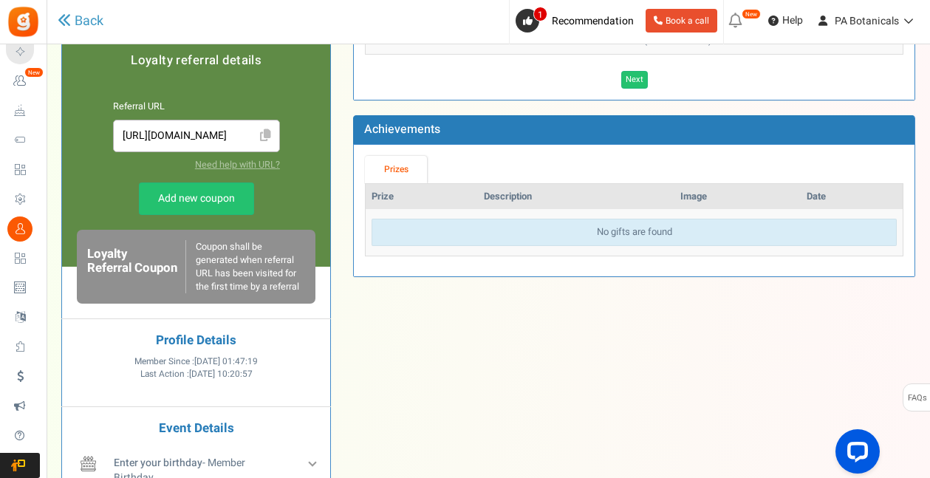
scroll to position [369, 0]
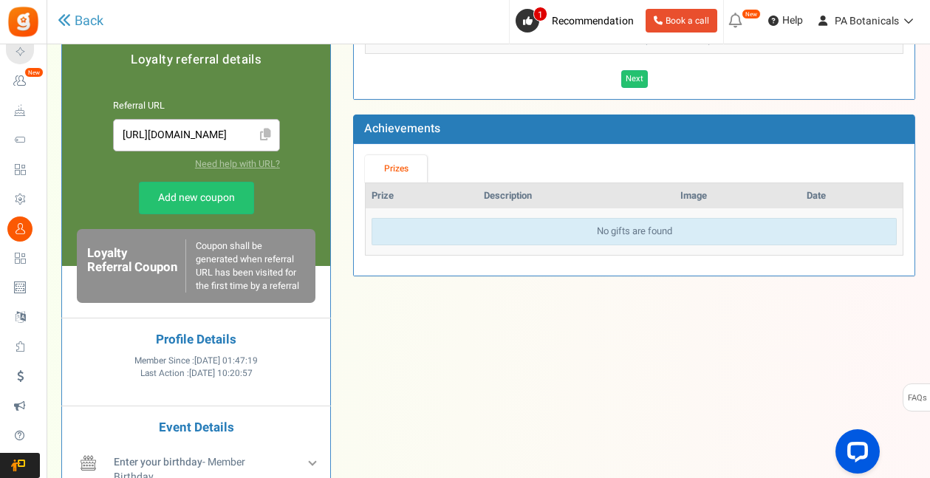
click at [201, 178] on div "Loyalty referral details Referral URL [URL][DOMAIN_NAME] Need help with URL? Lo…" at bounding box center [196, 146] width 268 height 240
click at [199, 187] on link "Add new coupon" at bounding box center [196, 198] width 115 height 33
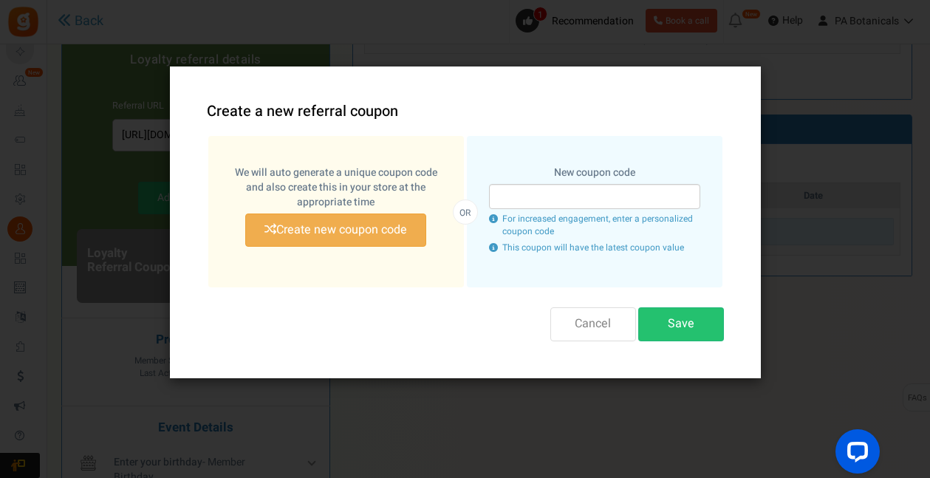
click at [616, 329] on button "Cancel" at bounding box center [593, 323] width 86 height 33
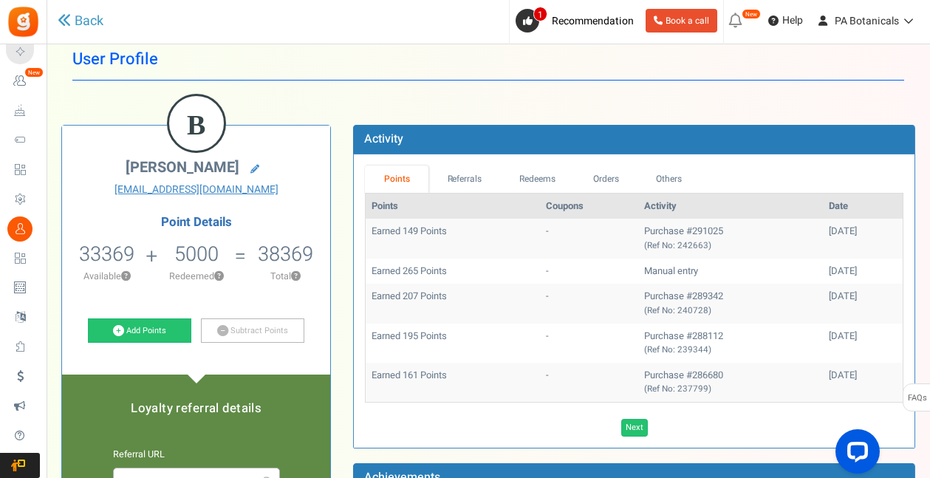
scroll to position [0, 0]
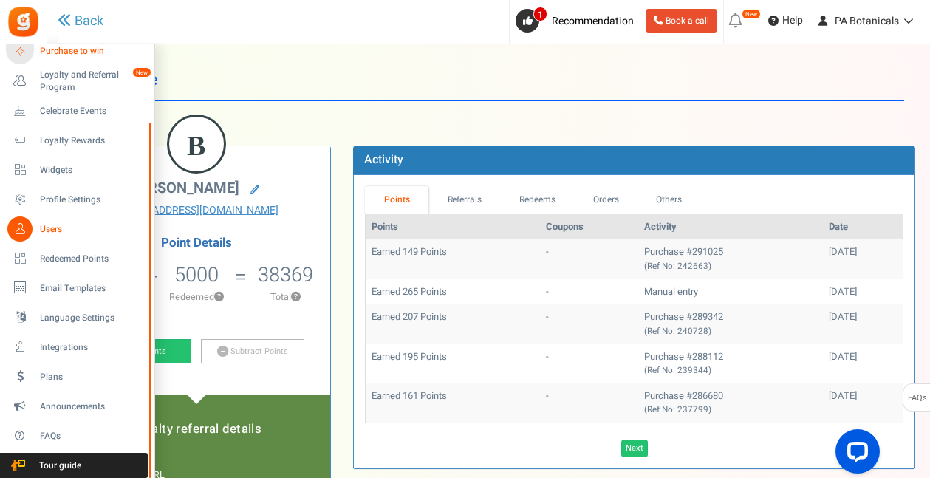
click at [24, 58] on icon at bounding box center [20, 51] width 20 height 20
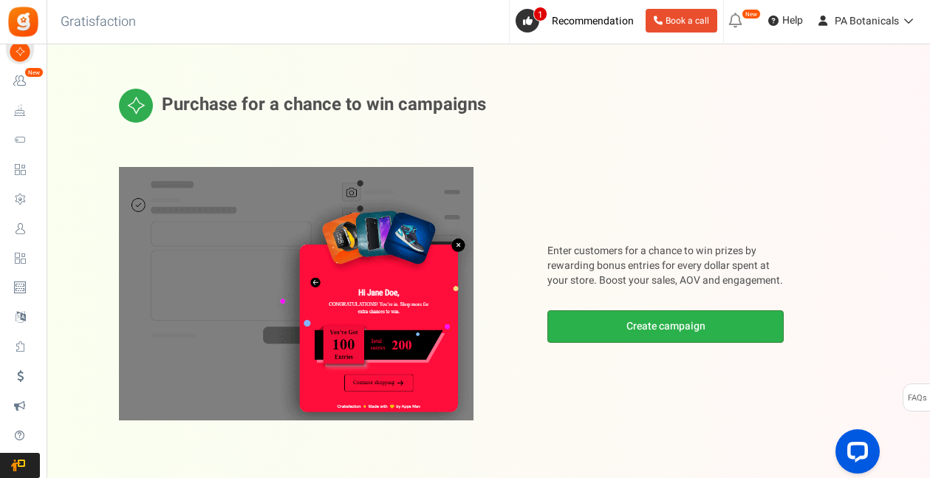
click at [670, 324] on link "Create campaign" at bounding box center [665, 326] width 236 height 33
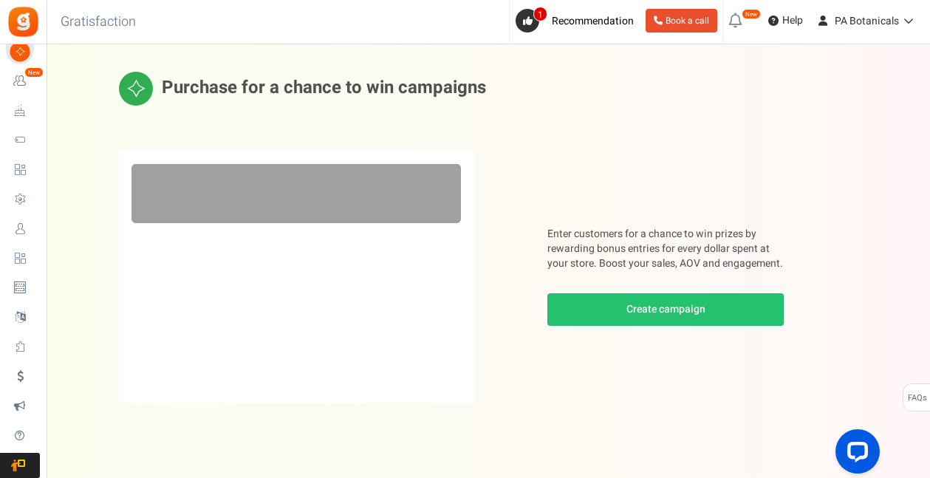
scroll to position [19, 0]
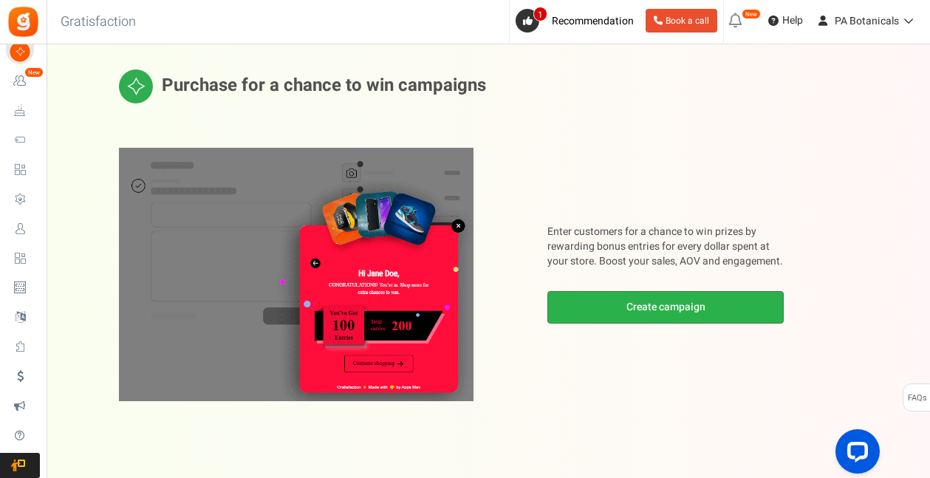
click at [578, 317] on link "Create campaign" at bounding box center [665, 307] width 236 height 33
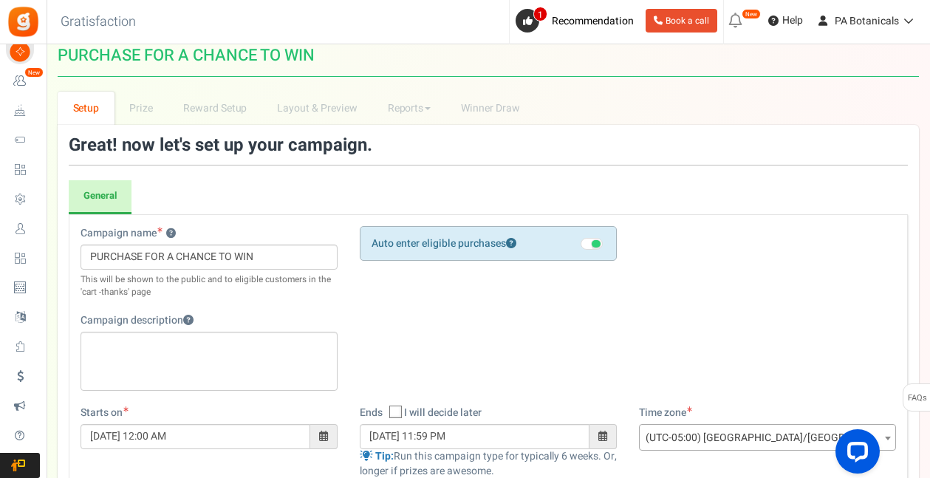
scroll to position [9, 0]
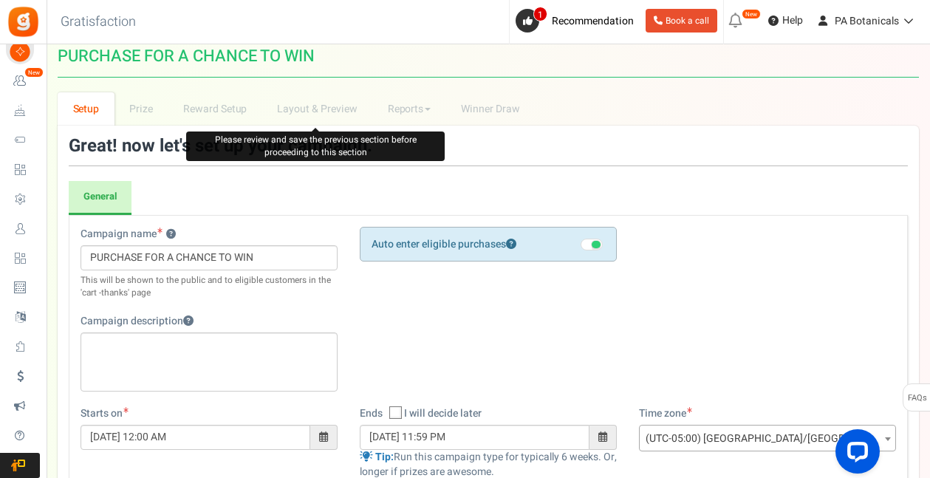
click at [314, 114] on li "Layout & Preview" at bounding box center [317, 108] width 110 height 33
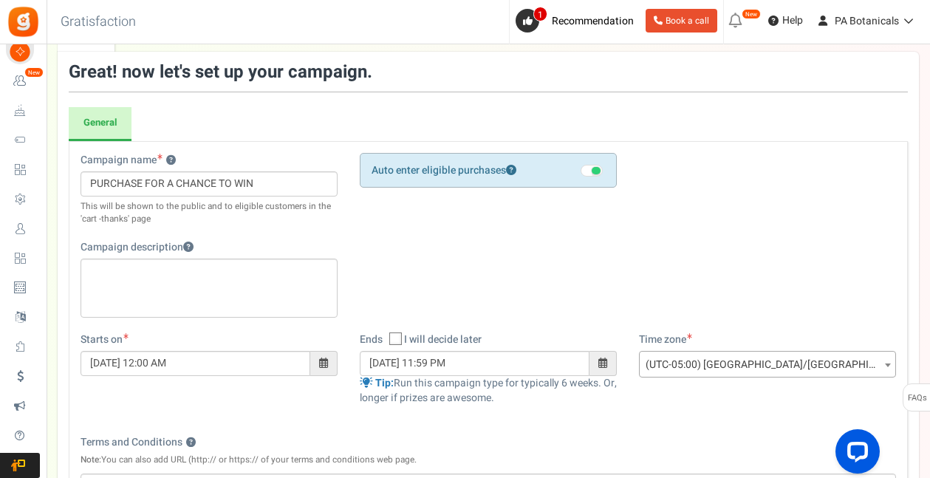
scroll to position [83, 0]
